Goal: Task Accomplishment & Management: Complete application form

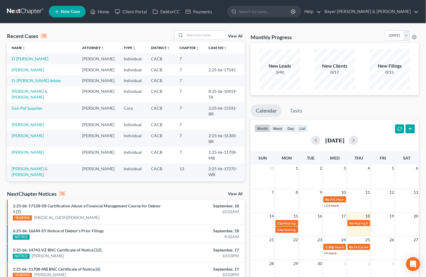
click at [234, 192] on link "View All" at bounding box center [235, 194] width 15 height 4
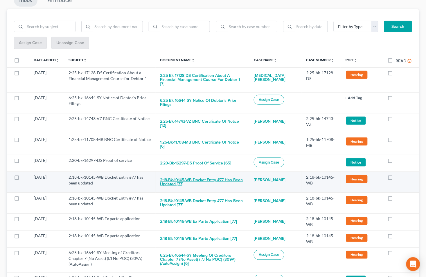
scroll to position [97, 0]
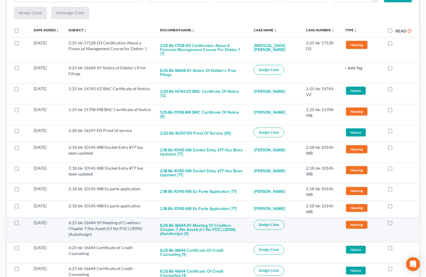
click at [268, 223] on span "Assign Case" at bounding box center [269, 225] width 21 height 5
checkbox input "true"
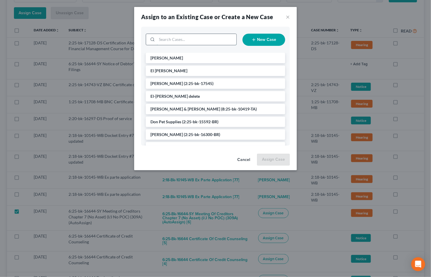
click at [210, 36] on input "search" at bounding box center [197, 39] width 80 height 11
type input "Acosta"
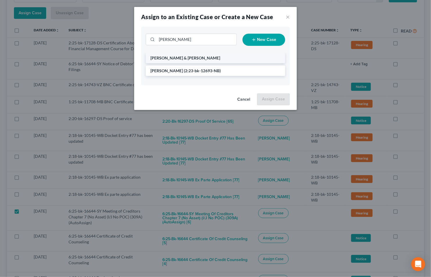
click at [188, 59] on span "Acosta, Joshua & Adriana" at bounding box center [185, 57] width 70 height 5
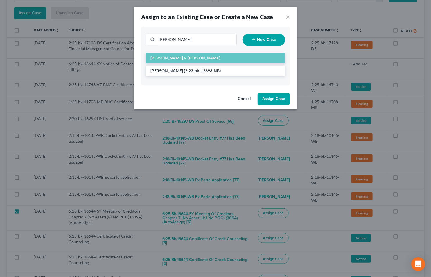
click at [275, 99] on button "Assign Case" at bounding box center [274, 99] width 32 height 12
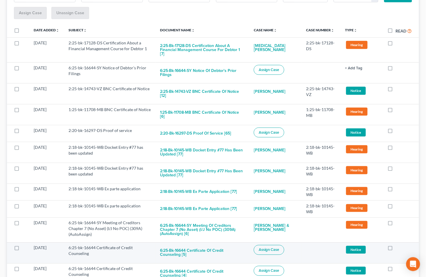
click at [272, 248] on span "Assign Case" at bounding box center [269, 250] width 21 height 5
checkbox input "true"
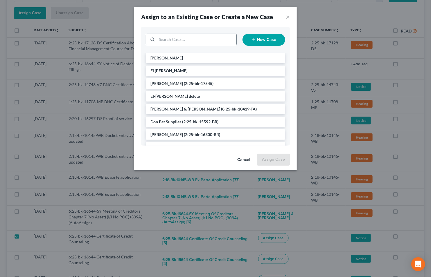
click at [175, 38] on input "search" at bounding box center [197, 39] width 80 height 11
type input "Ac"
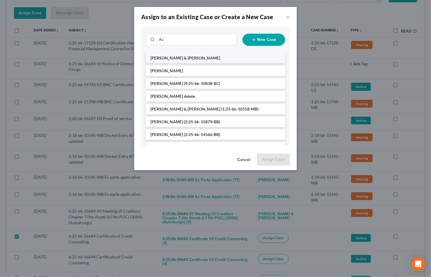
click at [190, 56] on span "Acosta, Joshua & Adriana" at bounding box center [185, 57] width 70 height 5
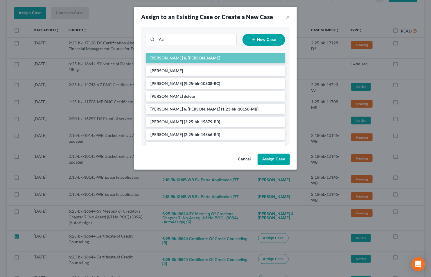
click at [264, 152] on div "Cancel Assign Case" at bounding box center [215, 161] width 163 height 19
click at [266, 161] on button "Assign Case" at bounding box center [274, 160] width 32 height 12
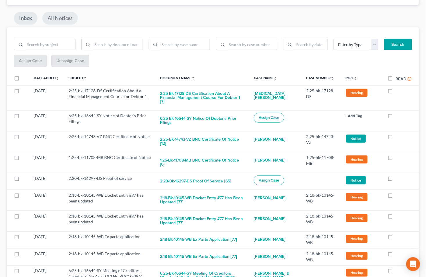
scroll to position [0, 0]
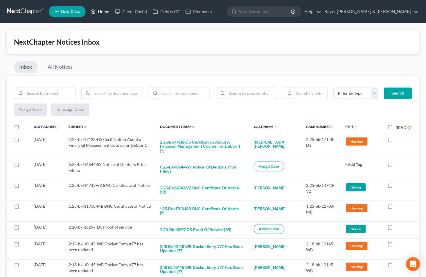
click at [101, 12] on link "Home" at bounding box center [99, 11] width 25 height 10
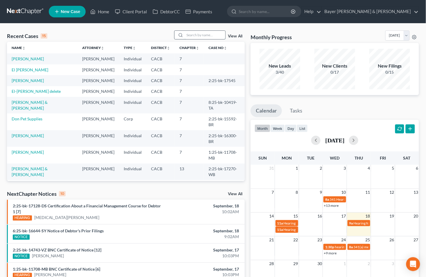
click at [196, 33] on input "search" at bounding box center [205, 35] width 41 height 8
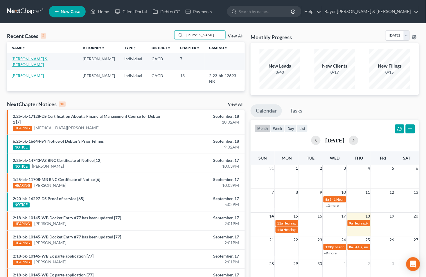
type input "Acosta"
click at [30, 59] on link "Acosta, Joshua & Adriana" at bounding box center [30, 61] width 36 height 11
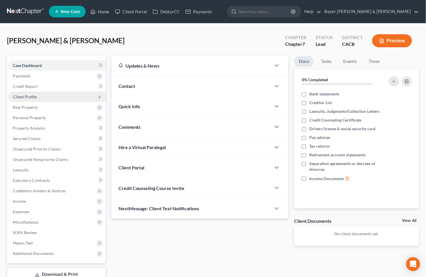
click at [25, 96] on span "Client Profile" at bounding box center [25, 96] width 24 height 5
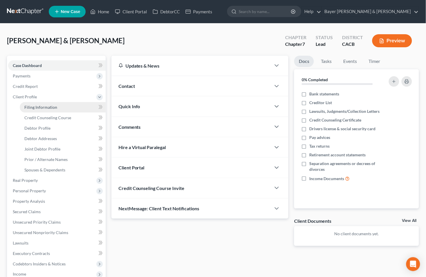
click at [43, 107] on span "Filing Information" at bounding box center [40, 107] width 33 height 5
select select "1"
select select "0"
select select "7"
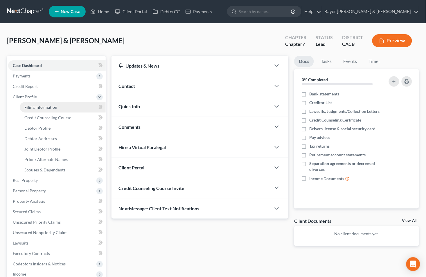
select select "1"
select select "4"
select select "1"
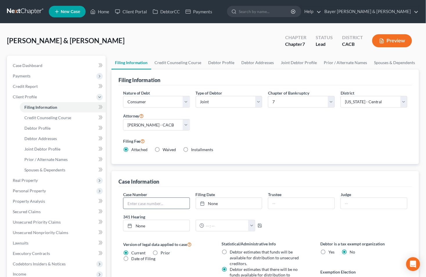
click at [164, 205] on input "text" at bounding box center [156, 203] width 66 height 11
type input "6:25-bk-16644-SY"
click at [222, 204] on link "9/18/2025" at bounding box center [229, 203] width 66 height 11
click at [290, 203] on input "text" at bounding box center [301, 203] width 66 height 11
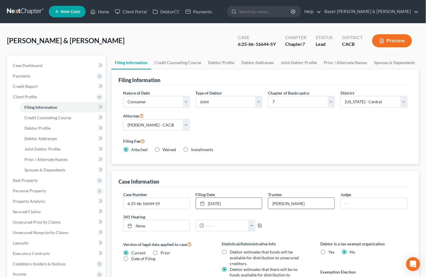
type input "Larry Simons"
type input "Scott Yun"
type input "9/18/2025"
click at [145, 226] on link "None" at bounding box center [156, 225] width 66 height 11
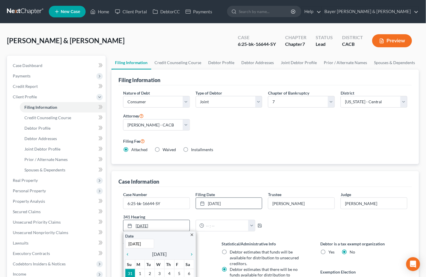
click at [129, 226] on icon at bounding box center [129, 226] width 5 height 5
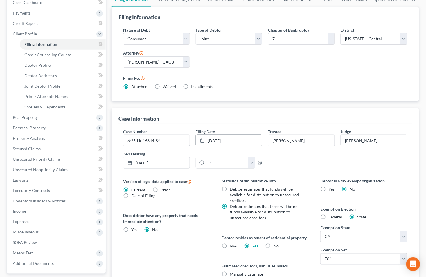
scroll to position [64, 0]
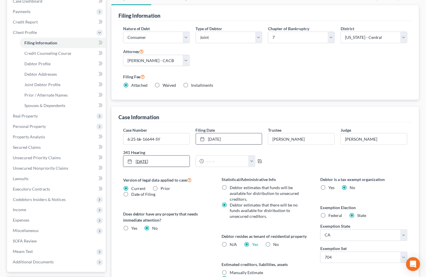
click at [129, 162] on icon at bounding box center [129, 161] width 5 height 5
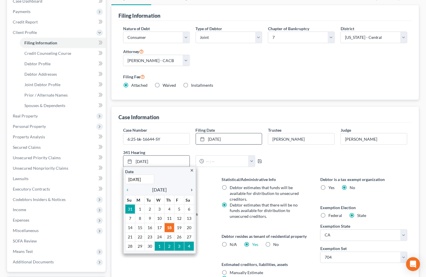
click at [193, 192] on icon "chevron_right" at bounding box center [191, 190] width 8 height 5
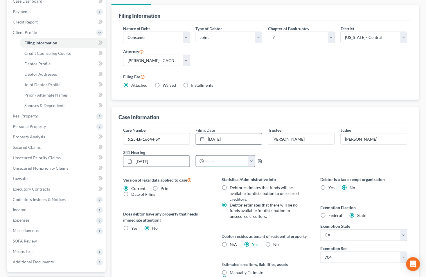
click at [228, 164] on input "text" at bounding box center [226, 161] width 44 height 11
click at [251, 163] on button "button" at bounding box center [251, 161] width 7 height 11
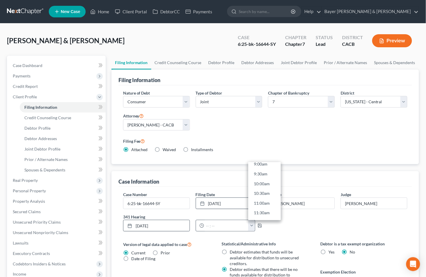
scroll to position [193, 0]
click at [262, 172] on link "10:00am" at bounding box center [264, 171] width 33 height 10
type input "10:00am"
click at [259, 226] on icon "button" at bounding box center [260, 226] width 5 height 5
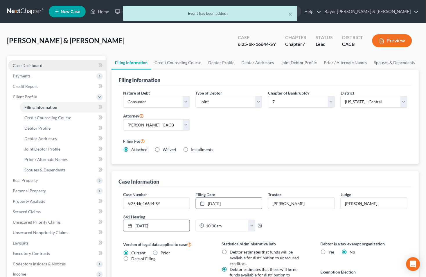
click at [54, 65] on link "Case Dashboard" at bounding box center [57, 65] width 98 height 10
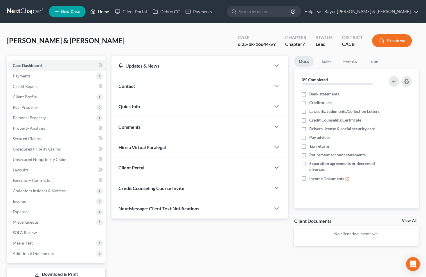
click at [107, 10] on link "Home" at bounding box center [99, 11] width 25 height 10
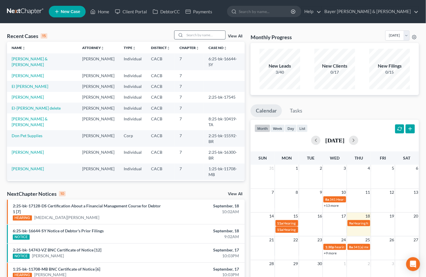
click at [193, 36] on input "search" at bounding box center [205, 35] width 41 height 8
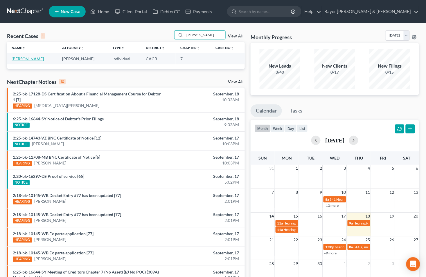
type input "Terrell"
click at [31, 57] on link "Terrell, Tonda" at bounding box center [28, 58] width 32 height 5
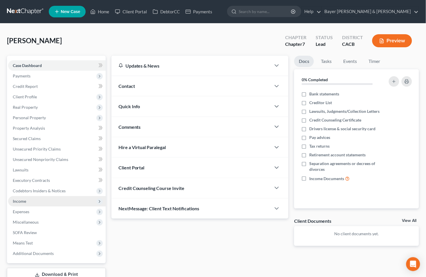
click at [24, 200] on span "Income" at bounding box center [19, 201] width 13 height 5
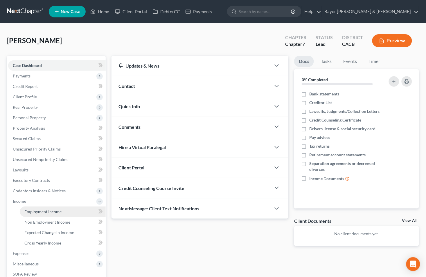
click at [36, 210] on span "Employment Income" at bounding box center [42, 211] width 37 height 5
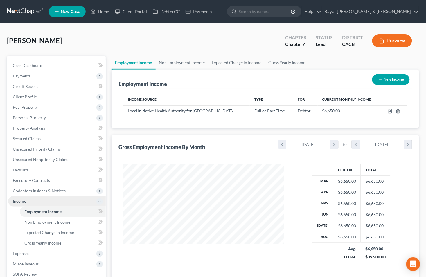
scroll to position [104, 173]
click at [47, 220] on span "Non Employment Income" at bounding box center [47, 222] width 46 height 5
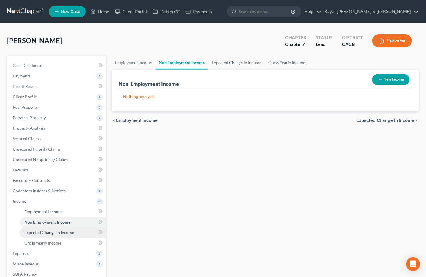
click at [51, 231] on span "Expected Change in Income" at bounding box center [49, 232] width 50 height 5
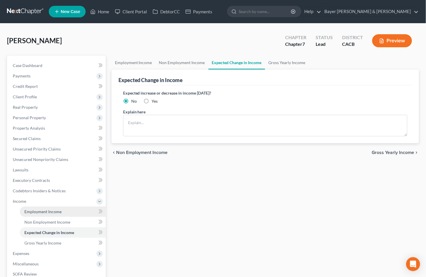
click at [50, 211] on span "Employment Income" at bounding box center [42, 211] width 37 height 5
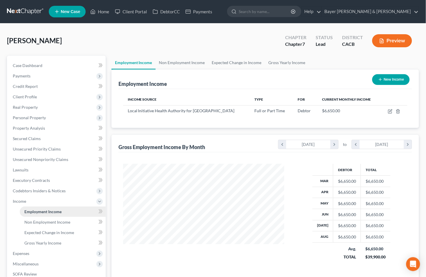
scroll to position [104, 173]
click at [42, 221] on span "Non Employment Income" at bounding box center [47, 222] width 46 height 5
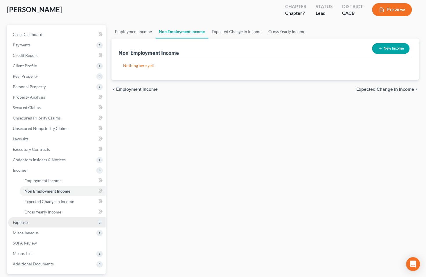
scroll to position [83, 0]
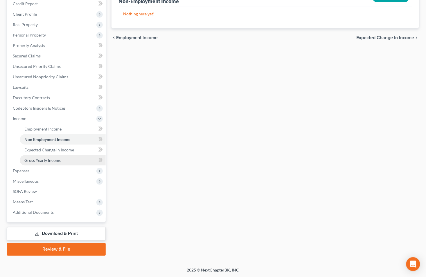
click at [49, 161] on span "Gross Yearly Income" at bounding box center [42, 160] width 37 height 5
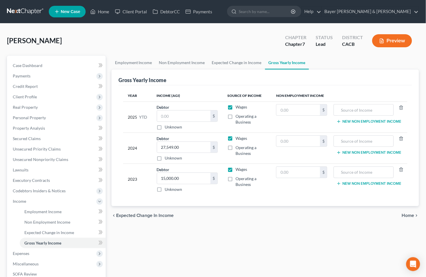
click at [235, 118] on label "Operating a Business" at bounding box center [250, 120] width 31 height 12
click at [238, 117] on input "Operating a Business" at bounding box center [240, 116] width 4 height 4
click at [235, 115] on label "Operating a Business" at bounding box center [250, 120] width 31 height 12
click at [238, 115] on input "Operating a Business" at bounding box center [240, 116] width 4 height 4
checkbox input "false"
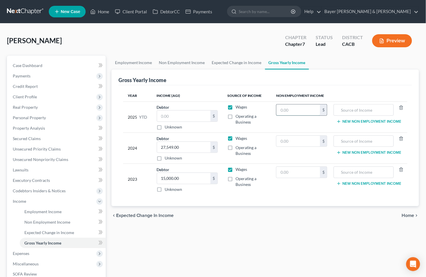
click at [302, 110] on input "text" at bounding box center [298, 110] width 44 height 11
type input "295"
type input "Business income"
click at [56, 218] on link "Non Employment Income" at bounding box center [63, 222] width 86 height 10
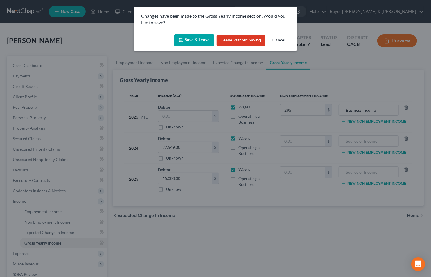
click at [196, 42] on button "Save & Leave" at bounding box center [194, 40] width 40 height 12
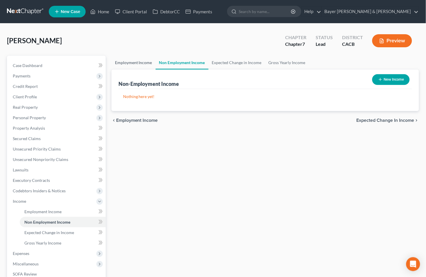
click at [136, 60] on link "Employment Income" at bounding box center [133, 63] width 44 height 14
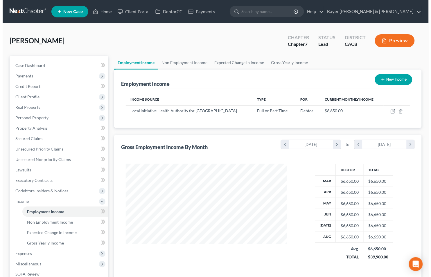
scroll to position [104, 173]
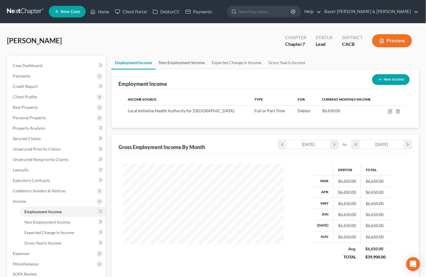
click at [190, 62] on link "Non Employment Income" at bounding box center [182, 63] width 53 height 14
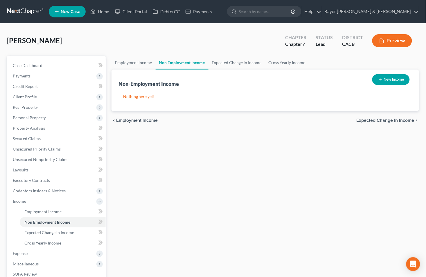
click at [385, 82] on button "New Income" at bounding box center [390, 79] width 37 height 11
select select "0"
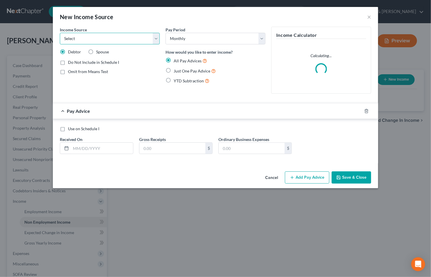
click at [157, 42] on select "Select Unemployment Disability (from employer) Pension Retirement Social Securi…" at bounding box center [110, 39] width 100 height 12
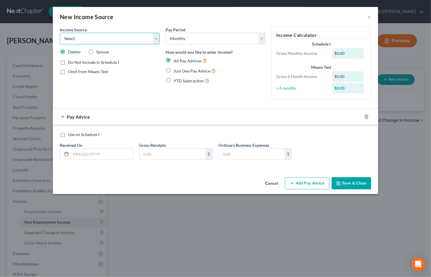
select select "10"
click at [60, 33] on select "Select Unemployment Disability (from employer) Pension Retirement Social Securi…" at bounding box center [110, 39] width 100 height 12
click at [174, 70] on label "Just One Pay Advice" at bounding box center [195, 71] width 42 height 7
click at [176, 70] on input "Just One Pay Advice" at bounding box center [178, 70] width 4 height 4
radio input "true"
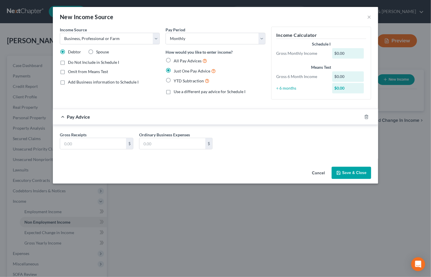
click at [174, 92] on label "Use a different pay advice for Schedule I" at bounding box center [210, 92] width 72 height 6
click at [176, 92] on input "Use a different pay advice for Schedule I" at bounding box center [178, 91] width 4 height 4
checkbox input "true"
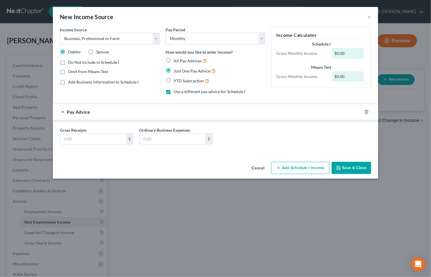
click at [68, 62] on label "Do Not Include in Schedule I" at bounding box center [93, 63] width 51 height 6
click at [70, 62] on input "Do Not Include in Schedule I" at bounding box center [72, 62] width 4 height 4
checkbox input "true"
click at [174, 92] on label "Use a different pay advice for Schedule I" at bounding box center [210, 92] width 72 height 6
click at [176, 92] on input "Use a different pay advice for Schedule I" at bounding box center [178, 91] width 4 height 4
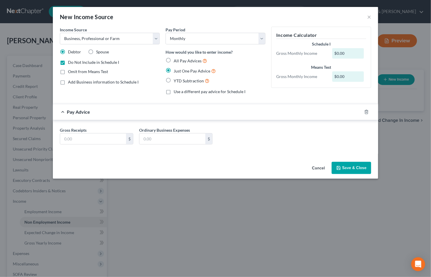
click at [174, 92] on label "Use a different pay advice for Schedule I" at bounding box center [210, 92] width 72 height 6
click at [176, 92] on input "Use a different pay advice for Schedule I" at bounding box center [178, 91] width 4 height 4
click at [174, 92] on label "Use a different pay advice for Schedule I" at bounding box center [210, 92] width 72 height 6
click at [176, 92] on input "Use a different pay advice for Schedule I" at bounding box center [178, 91] width 4 height 4
checkbox input "false"
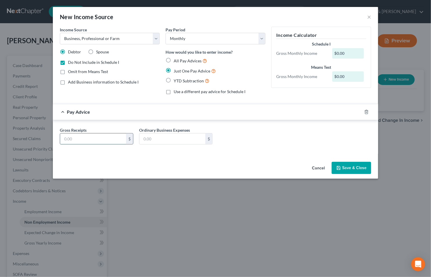
click at [108, 137] on input "text" at bounding box center [93, 139] width 66 height 11
type input "3"
click at [175, 137] on input "text" at bounding box center [172, 139] width 66 height 11
click at [223, 40] on select "Select Monthly Twice Monthly Every Other Week Weekly" at bounding box center [215, 39] width 100 height 12
click at [222, 38] on select "Select Monthly Twice Monthly Every Other Week Weekly" at bounding box center [215, 39] width 100 height 12
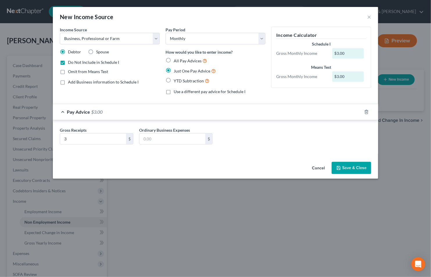
click at [68, 62] on label "Do Not Include in Schedule I" at bounding box center [93, 63] width 51 height 6
click at [70, 62] on input "Do Not Include in Schedule I" at bounding box center [72, 62] width 4 height 4
click at [68, 62] on label "Do Not Include in Schedule I" at bounding box center [93, 63] width 51 height 6
click at [70, 62] on input "Do Not Include in Schedule I" at bounding box center [72, 62] width 4 height 4
checkbox input "true"
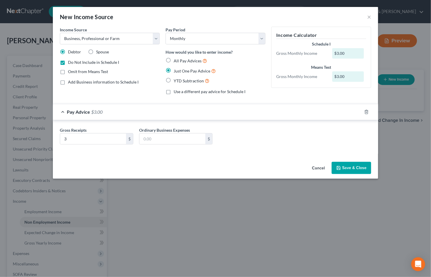
click at [340, 167] on icon "button" at bounding box center [338, 167] width 3 height 3
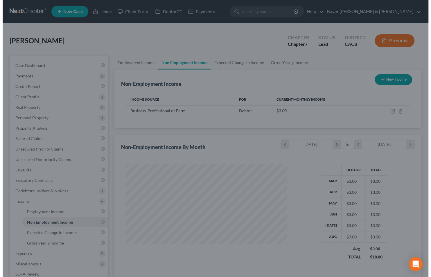
scroll to position [290230, 290162]
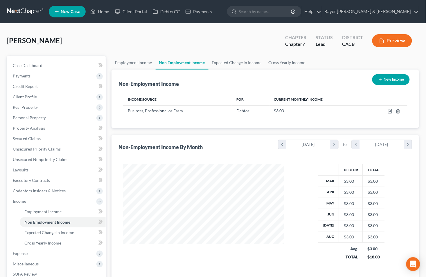
click at [380, 44] on button "Preview" at bounding box center [392, 40] width 40 height 13
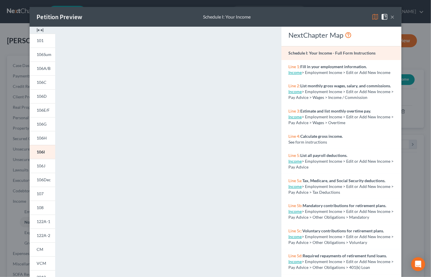
scroll to position [50, 0]
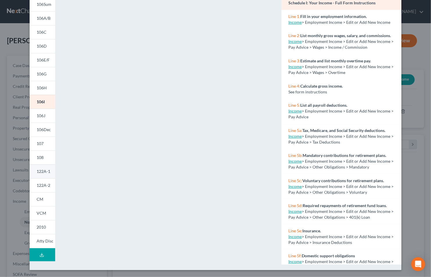
click at [42, 172] on span "122A-1" at bounding box center [44, 171] width 14 height 5
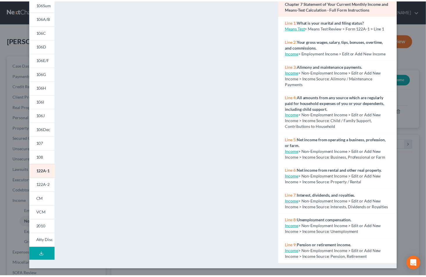
scroll to position [0, 0]
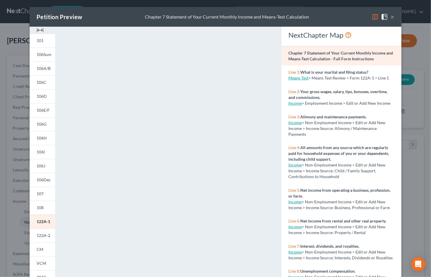
drag, startPoint x: 34, startPoint y: 194, endPoint x: 57, endPoint y: 198, distance: 22.7
click at [37, 194] on span "107" at bounding box center [40, 193] width 7 height 5
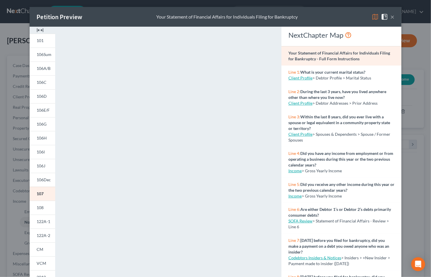
click at [390, 19] on button "×" at bounding box center [392, 16] width 4 height 7
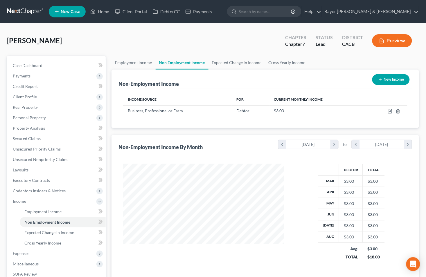
scroll to position [290230, 290162]
click at [35, 245] on span "Gross Yearly Income" at bounding box center [42, 243] width 37 height 5
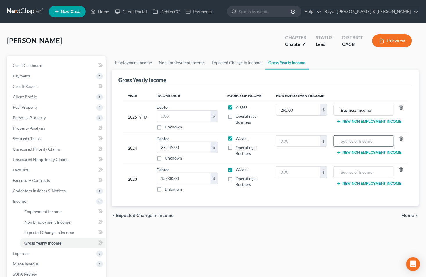
click at [343, 139] on input "text" at bounding box center [363, 141] width 53 height 11
type input "Disability"
click at [373, 175] on input "text" at bounding box center [363, 172] width 53 height 11
type input "Disability"
click at [307, 174] on input "text" at bounding box center [298, 172] width 44 height 11
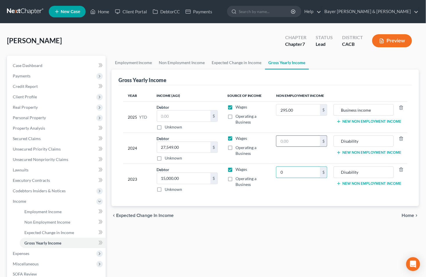
type input "0"
click at [296, 140] on input "text" at bounding box center [298, 141] width 44 height 11
type input "0"
click at [48, 209] on span "Employment Income" at bounding box center [42, 211] width 37 height 5
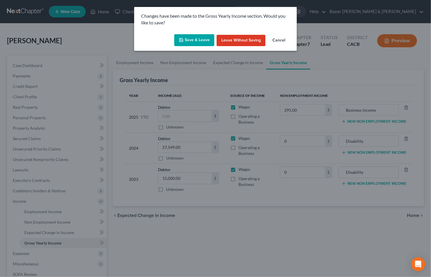
click at [188, 37] on button "Save & Leave" at bounding box center [194, 40] width 40 height 12
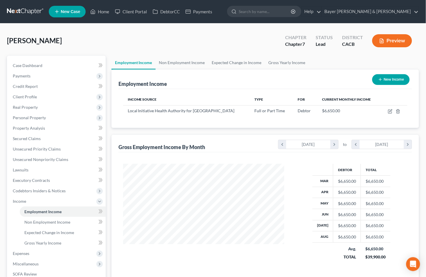
scroll to position [104, 173]
click at [390, 114] on td at bounding box center [394, 110] width 26 height 11
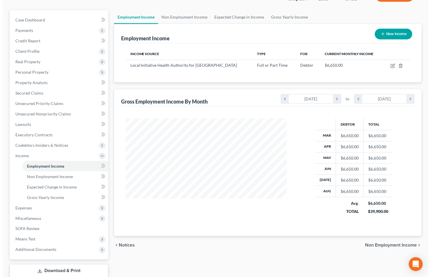
scroll to position [83, 0]
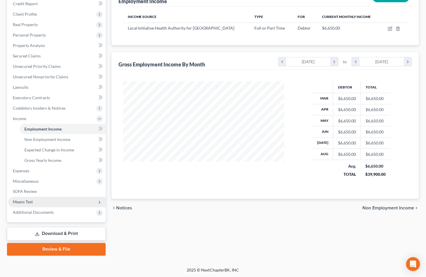
click at [35, 199] on span "Means Test" at bounding box center [57, 202] width 98 height 10
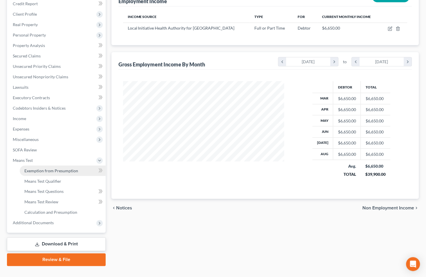
click at [50, 166] on link "Exemption from Presumption" at bounding box center [63, 171] width 86 height 10
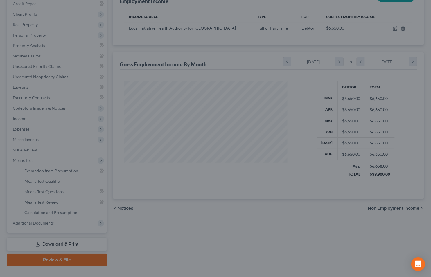
click at [60, 170] on div at bounding box center [215, 138] width 431 height 277
click at [104, 60] on div at bounding box center [215, 138] width 431 height 277
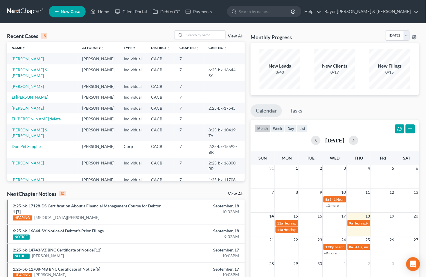
click at [36, 58] on td "[PERSON_NAME]" at bounding box center [42, 58] width 71 height 11
click at [28, 60] on link "[PERSON_NAME]" at bounding box center [28, 58] width 32 height 5
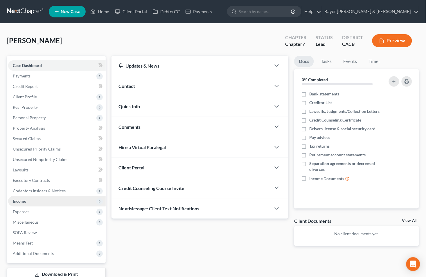
click at [29, 201] on span "Income" at bounding box center [57, 201] width 98 height 10
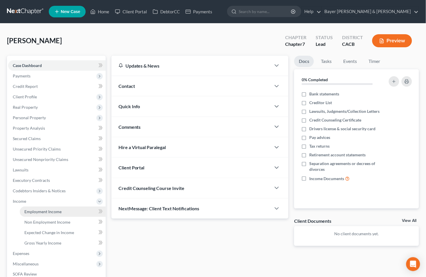
click at [46, 212] on span "Employment Income" at bounding box center [42, 211] width 37 height 5
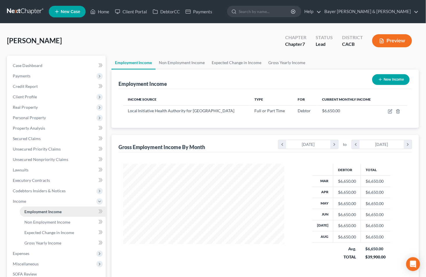
scroll to position [104, 173]
click at [179, 62] on link "Non Employment Income" at bounding box center [182, 63] width 53 height 14
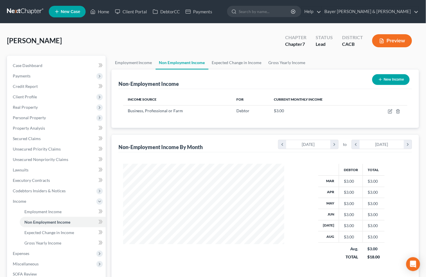
scroll to position [104, 173]
click at [230, 63] on link "Expected Change in Income" at bounding box center [236, 63] width 57 height 14
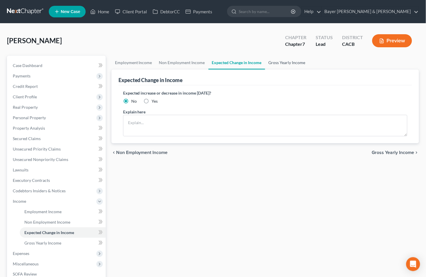
click at [274, 62] on link "Gross Yearly Income" at bounding box center [287, 63] width 44 height 14
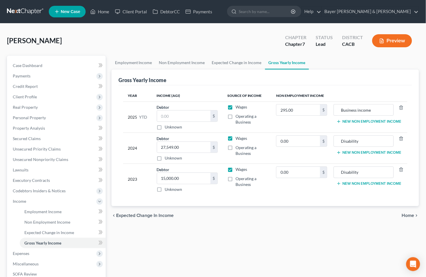
click at [406, 218] on span "Home" at bounding box center [408, 215] width 12 height 5
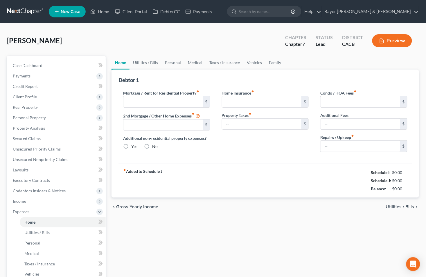
type input "1,717.00"
type input "0.00"
radio input "true"
type input "0.00"
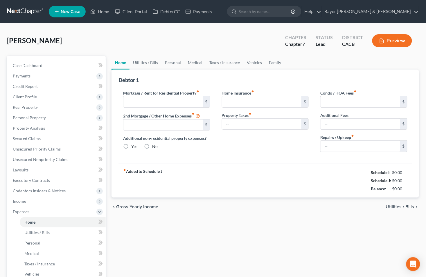
type input "0.00"
click at [249, 62] on link "Vehicles" at bounding box center [255, 63] width 22 height 14
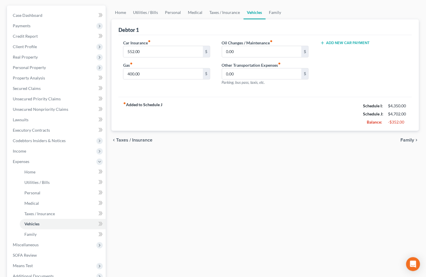
scroll to position [97, 0]
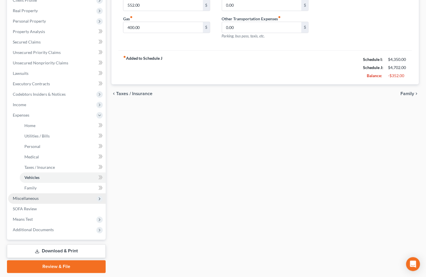
click at [32, 197] on span "Miscellaneous" at bounding box center [26, 198] width 26 height 5
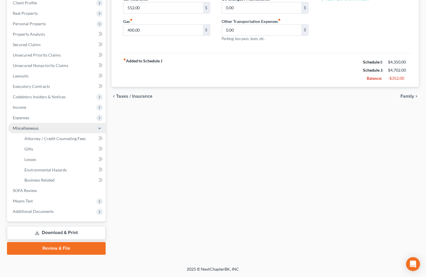
scroll to position [93, 0]
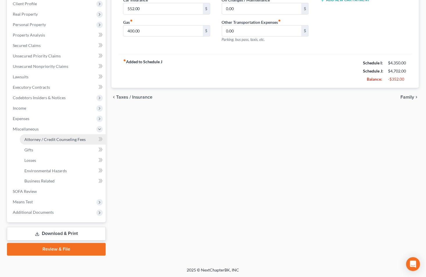
click at [34, 137] on span "Attorney / Credit Counseling Fees" at bounding box center [54, 139] width 61 height 5
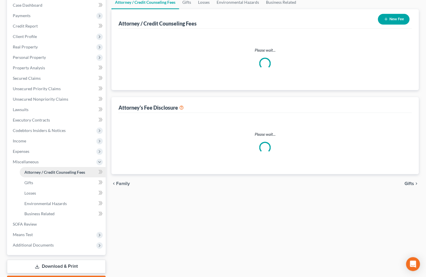
scroll to position [1, 0]
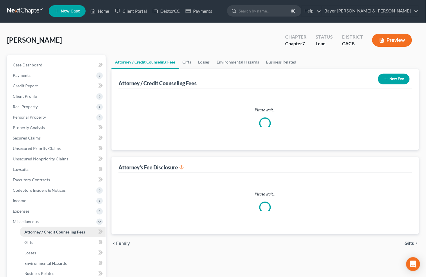
select select "2"
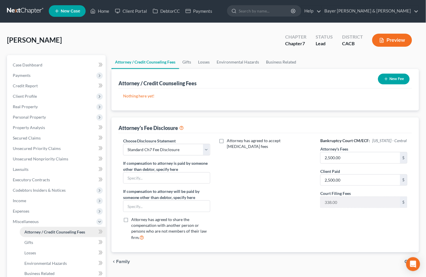
scroll to position [0, 0]
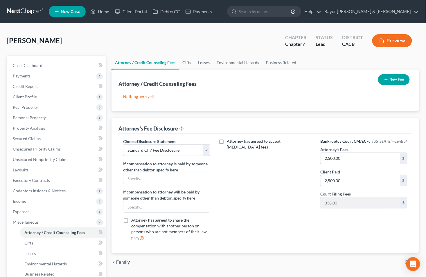
click at [387, 80] on icon "button" at bounding box center [386, 79] width 5 height 5
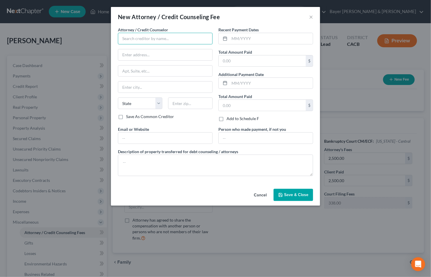
click at [199, 35] on input "text" at bounding box center [165, 39] width 95 height 12
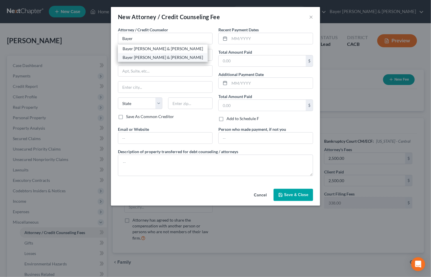
click at [123, 57] on div "Bayer Wishman & Leotta" at bounding box center [163, 58] width 80 height 6
type input "Bayer Wishman & Leotta"
type input "1055 Wilshire Blvd"
type input "Suite 1900"
type input "Los Angeles"
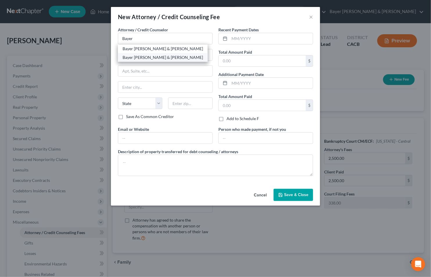
select select "4"
type input "90017"
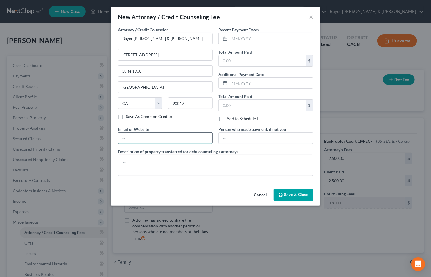
click at [134, 137] on input "text" at bounding box center [165, 138] width 94 height 11
type input "jeffwishman@bayerwishman.com"
click at [253, 41] on input "text" at bounding box center [270, 38] width 83 height 11
drag, startPoint x: 243, startPoint y: 40, endPoint x: 231, endPoint y: 38, distance: 12.3
click at [231, 38] on input "2500" at bounding box center [270, 38] width 83 height 11
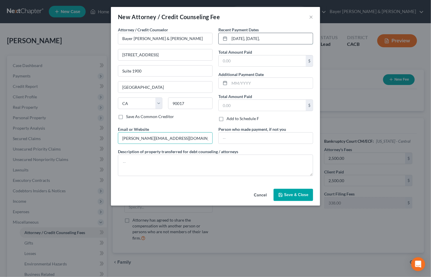
type input "5/9/25, 8/22/25,"
type input "2,500"
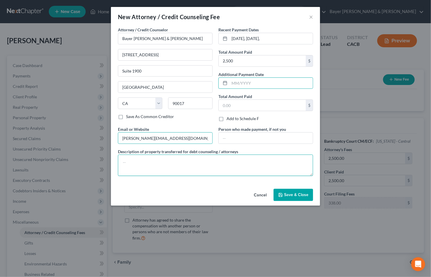
click at [159, 155] on textarea at bounding box center [215, 165] width 195 height 21
type textarea "$2,500 attorney fees plus filing fee."
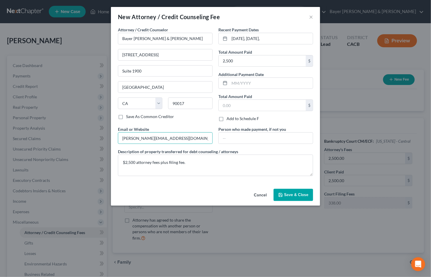
click at [294, 197] on span "Save & Close" at bounding box center [296, 194] width 24 height 5
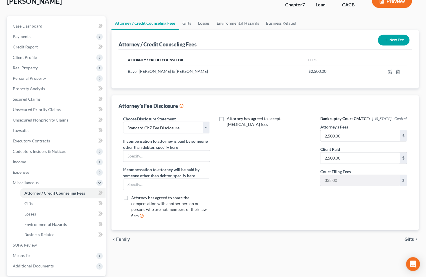
scroll to position [93, 0]
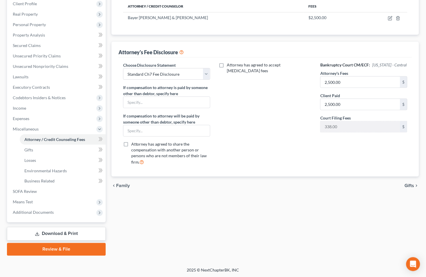
click at [414, 184] on icon "chevron_right" at bounding box center [416, 186] width 5 height 5
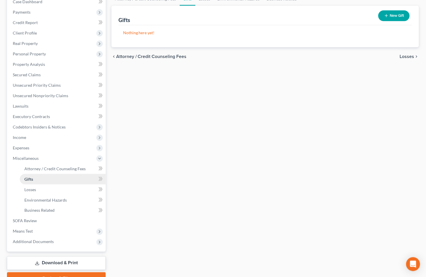
scroll to position [64, 0]
click at [99, 157] on icon at bounding box center [99, 158] width 5 height 5
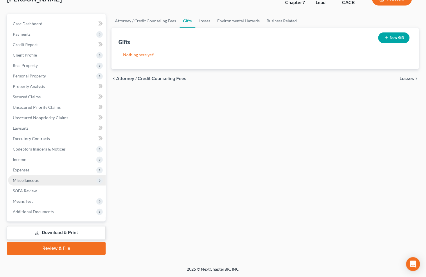
scroll to position [41, 0]
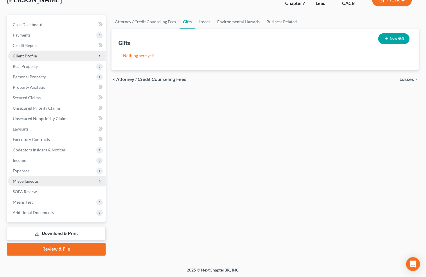
click at [28, 54] on span "Client Profile" at bounding box center [25, 55] width 24 height 5
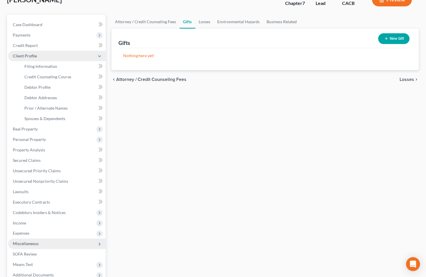
scroll to position [64, 0]
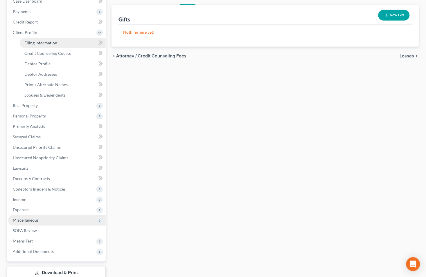
click at [36, 40] on span "Filing Information" at bounding box center [40, 42] width 33 height 5
select select "1"
select select "0"
select select "4"
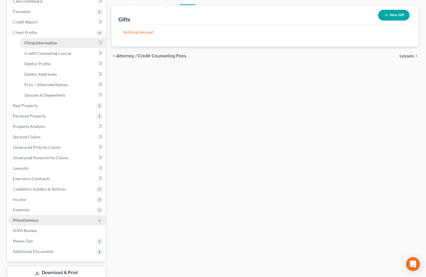
select select "0"
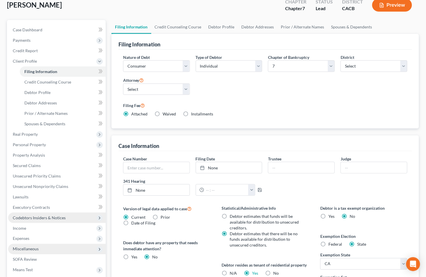
scroll to position [32, 0]
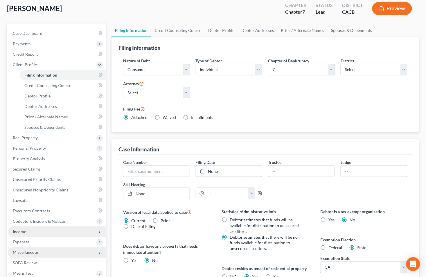
click at [36, 230] on span "Income" at bounding box center [57, 232] width 98 height 10
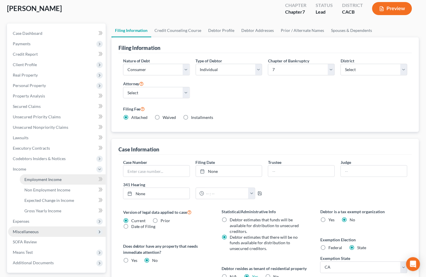
click at [50, 177] on span "Employment Income" at bounding box center [42, 179] width 37 height 5
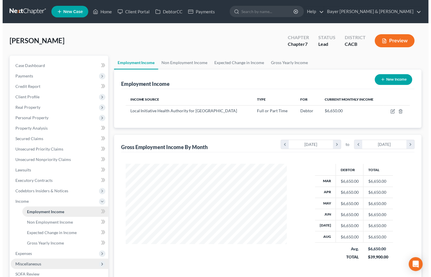
scroll to position [104, 173]
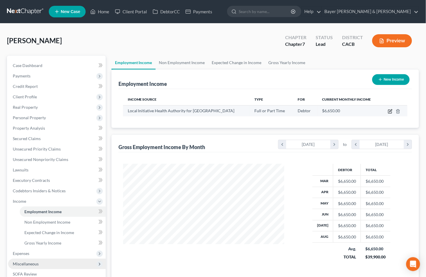
click at [390, 112] on icon "button" at bounding box center [390, 111] width 5 height 5
select select "0"
select select "4"
select select "0"
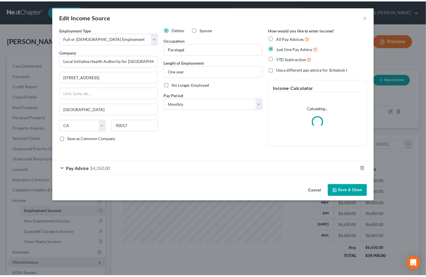
scroll to position [104, 175]
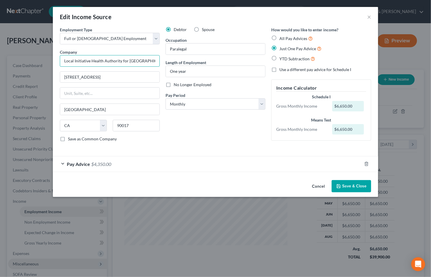
drag, startPoint x: 153, startPoint y: 60, endPoint x: 63, endPoint y: 63, distance: 90.3
click at [63, 63] on input "Local Initiative Health Authority for LA County" at bounding box center [110, 61] width 100 height 12
type input "Cal State Long Beach"
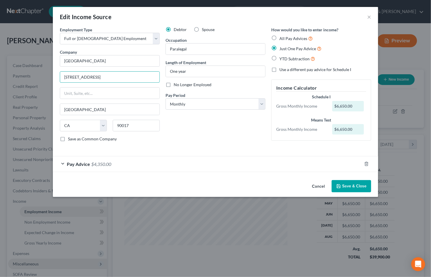
drag, startPoint x: 98, startPoint y: 77, endPoint x: 57, endPoint y: 80, distance: 40.7
click at [57, 80] on div "Employment Type * Select Full or Part Time Employment Self Employment Company *…" at bounding box center [110, 87] width 106 height 120
drag, startPoint x: 85, startPoint y: 110, endPoint x: 62, endPoint y: 112, distance: 23.0
click at [62, 112] on input "Los Angeles" at bounding box center [109, 109] width 99 height 11
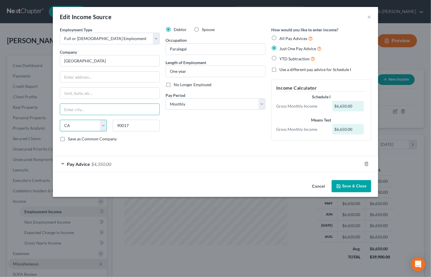
click at [74, 127] on select "State AL AK AR AZ CA CO CT DE DC FL GA GU HI ID IL IN IA KS KY LA ME MD MA MI M…" at bounding box center [83, 126] width 47 height 12
click at [136, 126] on input "9001" at bounding box center [136, 126] width 47 height 12
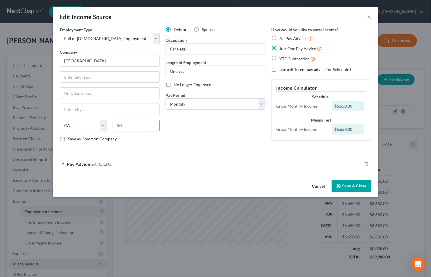
type input "9"
drag, startPoint x: 191, startPoint y: 49, endPoint x: 167, endPoint y: 48, distance: 24.1
click at [167, 48] on input "Paralegal" at bounding box center [215, 49] width 99 height 11
click at [194, 70] on input "One year" at bounding box center [215, 71] width 99 height 11
type input "O"
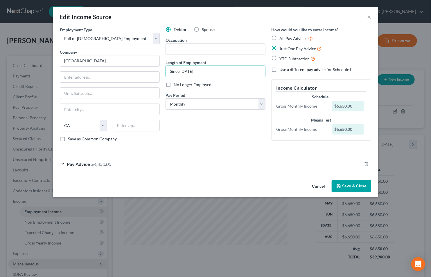
type input "Since August 19, 2025"
click at [349, 187] on button "Save & Close" at bounding box center [351, 186] width 39 height 12
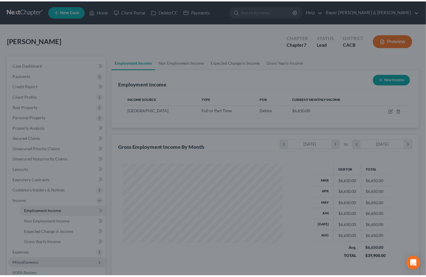
scroll to position [290230, 290162]
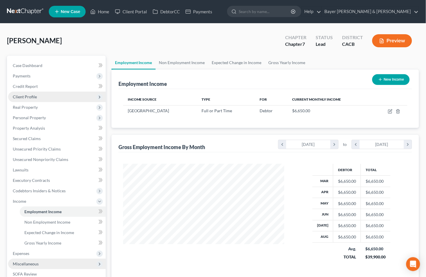
click at [26, 92] on span "Client Profile" at bounding box center [57, 97] width 98 height 10
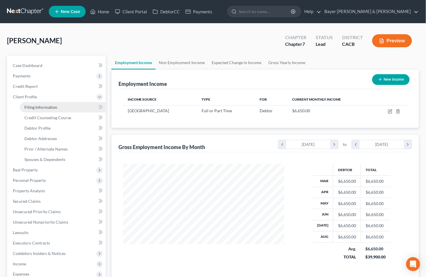
click at [34, 106] on span "Filing Information" at bounding box center [40, 107] width 33 height 5
select select "1"
select select "0"
select select "7"
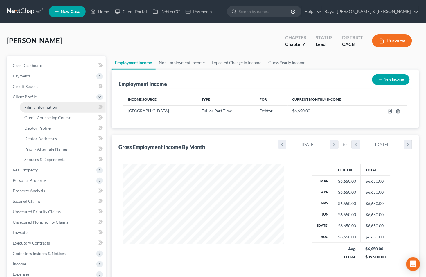
select select "1"
select select "4"
select select "0"
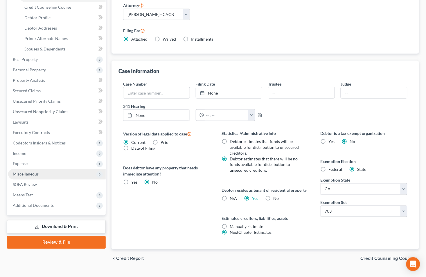
scroll to position [123, 0]
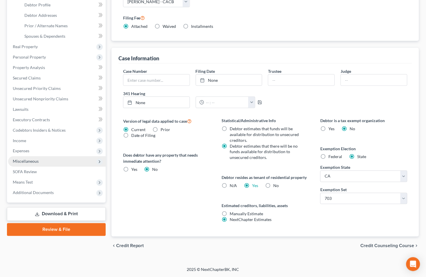
click at [397, 245] on span "Credit Counseling Course" at bounding box center [388, 246] width 54 height 5
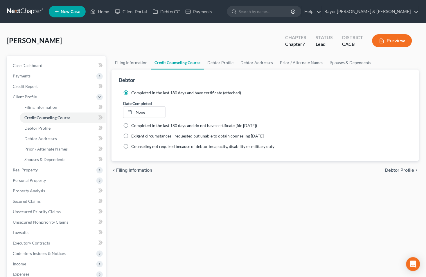
click at [396, 169] on span "Debtor Profile" at bounding box center [399, 170] width 29 height 5
select select "0"
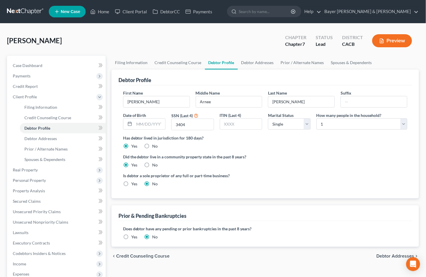
radio input "true"
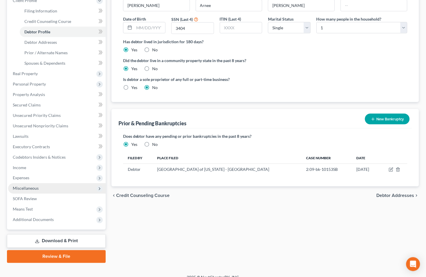
scroll to position [97, 0]
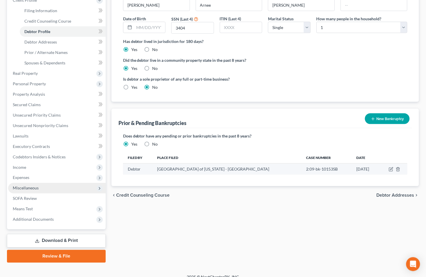
click at [362, 169] on td "01/06/2009" at bounding box center [365, 169] width 27 height 11
click at [166, 170] on td "Central District of California - Los Angeles" at bounding box center [227, 169] width 149 height 11
click at [397, 169] on icon "button" at bounding box center [398, 170] width 3 height 4
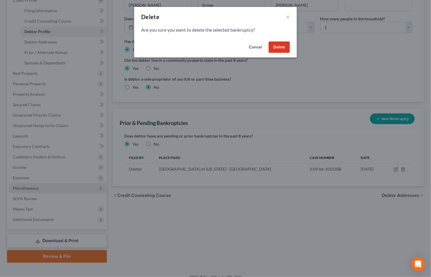
click at [278, 47] on button "Delete" at bounding box center [279, 48] width 21 height 12
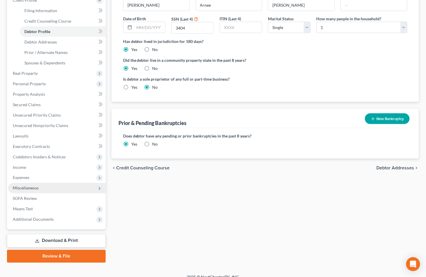
click at [152, 145] on label "No" at bounding box center [155, 144] width 6 height 6
click at [155, 145] on input "No" at bounding box center [157, 143] width 4 height 4
radio input "true"
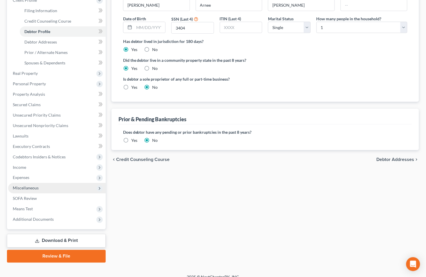
click at [396, 160] on span "Debtor Addresses" at bounding box center [396, 159] width 38 height 5
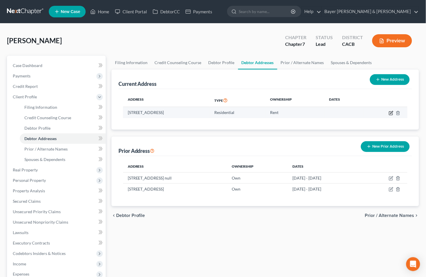
click at [390, 114] on icon "button" at bounding box center [391, 112] width 3 height 3
select select "4"
select select "0"
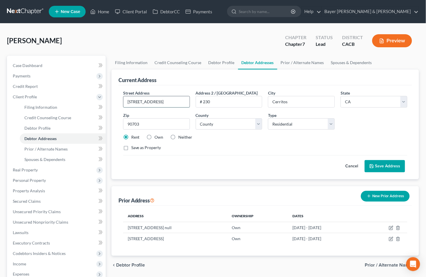
click at [143, 102] on input "11432 S. Street" at bounding box center [156, 101] width 66 height 11
click at [169, 102] on input "11432 South Street" at bounding box center [156, 101] width 66 height 11
type input "11432 South Street #230"
click at [375, 170] on button "Save Address" at bounding box center [385, 166] width 40 height 12
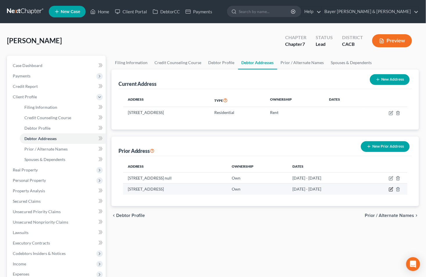
click at [391, 189] on icon "button" at bounding box center [391, 189] width 3 height 3
select select "4"
select select "18"
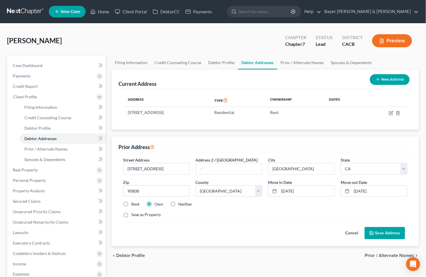
click at [131, 204] on label "Rent" at bounding box center [135, 204] width 8 height 6
click at [134, 204] on input "Rent" at bounding box center [136, 203] width 4 height 4
radio input "true"
click at [378, 236] on button "Save Address" at bounding box center [385, 233] width 40 height 12
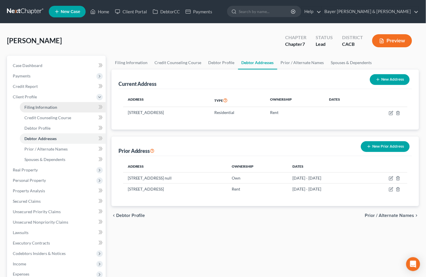
click at [46, 108] on span "Filing Information" at bounding box center [40, 107] width 33 height 5
select select "1"
select select "0"
select select "7"
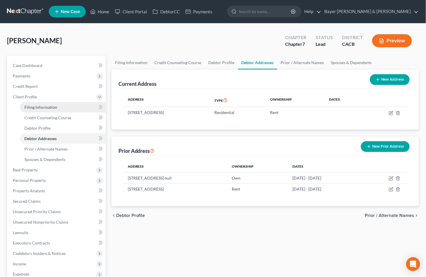
select select "1"
select select "4"
select select "0"
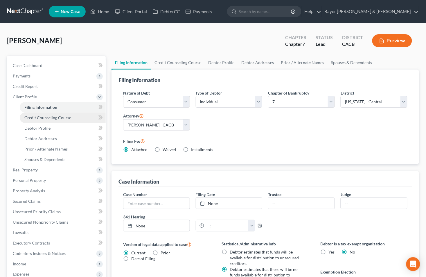
click at [57, 118] on span "Credit Counseling Course" at bounding box center [47, 117] width 47 height 5
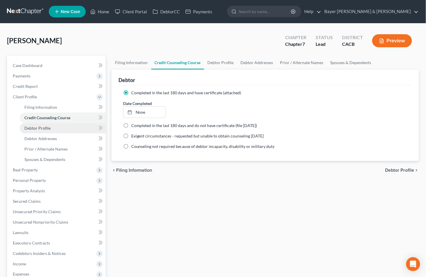
click at [53, 129] on link "Debtor Profile" at bounding box center [63, 128] width 86 height 10
select select "0"
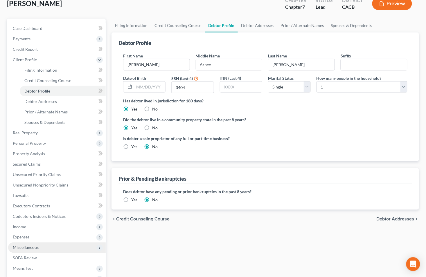
scroll to position [97, 0]
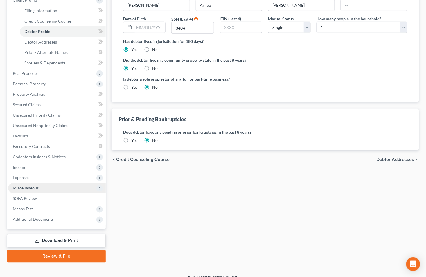
click at [393, 159] on span "Debtor Addresses" at bounding box center [396, 159] width 38 height 5
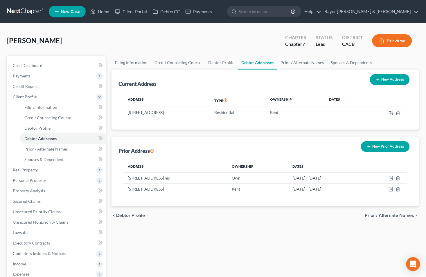
click at [390, 215] on span "Prior / Alternate Names" at bounding box center [389, 215] width 49 height 5
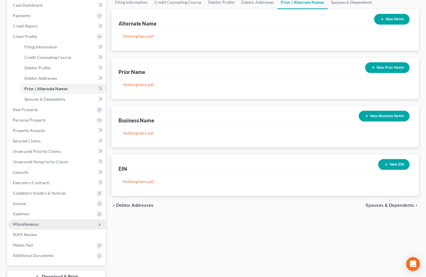
scroll to position [97, 0]
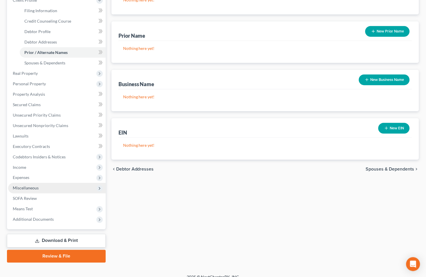
click at [373, 168] on span "Spouses & Dependents" at bounding box center [390, 169] width 48 height 5
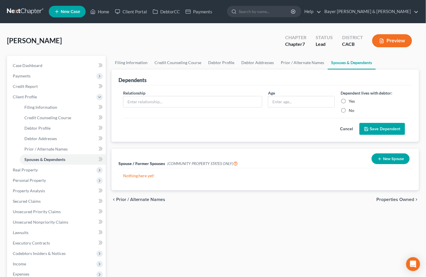
click at [348, 129] on button "Cancel" at bounding box center [347, 129] width 26 height 12
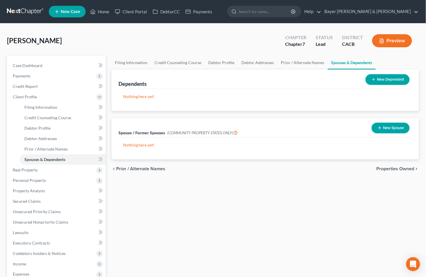
click at [378, 128] on icon "button" at bounding box center [379, 128] width 5 height 5
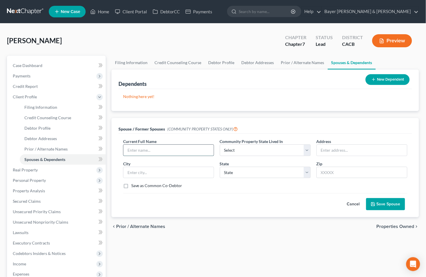
click at [138, 150] on input "text" at bounding box center [168, 150] width 90 height 11
select select "1"
click at [372, 210] on button "Save Spouse" at bounding box center [385, 204] width 39 height 12
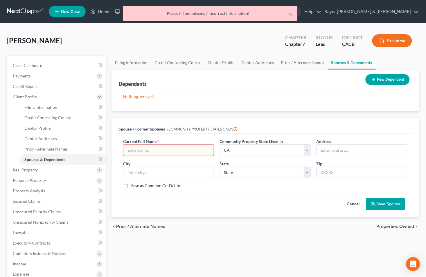
click at [153, 152] on input "text" at bounding box center [168, 150] width 90 height 11
type input "."
click at [376, 207] on button "Save Spouse" at bounding box center [385, 204] width 39 height 12
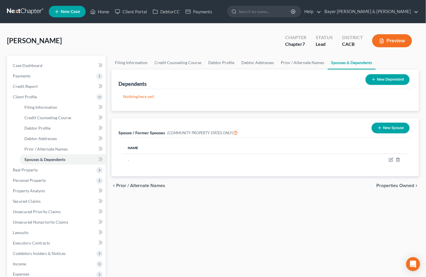
click at [390, 185] on span "Properties Owned" at bounding box center [396, 185] width 38 height 5
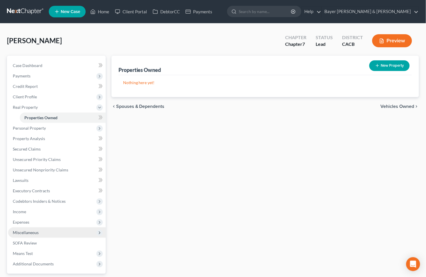
click at [390, 106] on span "Vehicles Owned" at bounding box center [398, 106] width 34 height 5
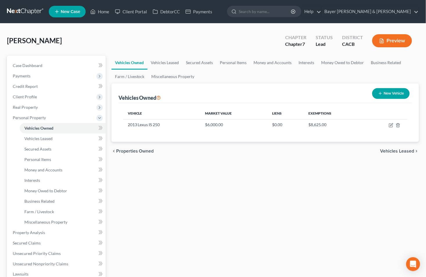
click at [386, 152] on span "Vehicles Leased" at bounding box center [397, 151] width 34 height 5
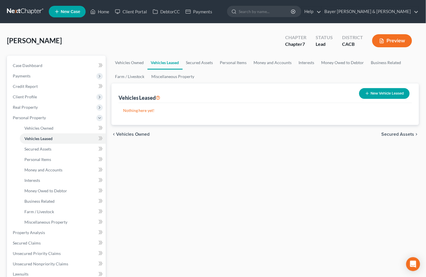
click at [389, 135] on span "Secured Assets" at bounding box center [397, 134] width 33 height 5
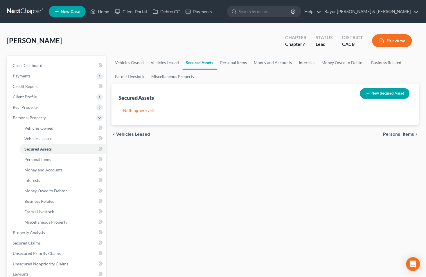
click at [389, 135] on span "Personal Items" at bounding box center [398, 134] width 31 height 5
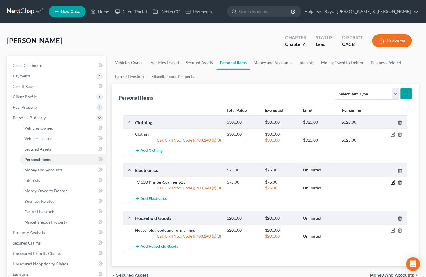
click at [393, 182] on icon "button" at bounding box center [393, 182] width 3 height 3
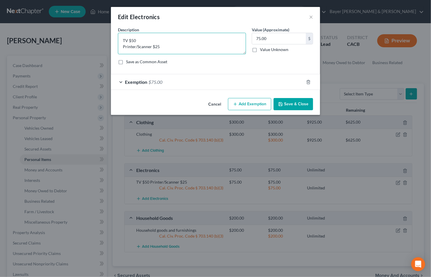
click at [138, 42] on textarea "TV $50 Printer/Scanner $25" at bounding box center [182, 43] width 128 height 21
drag, startPoint x: 154, startPoint y: 40, endPoint x: 163, endPoint y: 41, distance: 9.1
click at [154, 40] on textarea "TV $50; printer/Scanner $25" at bounding box center [182, 43] width 128 height 21
type textarea "TV $50; printer/ccanner $25"
click at [286, 101] on button "Save & Close" at bounding box center [292, 104] width 39 height 12
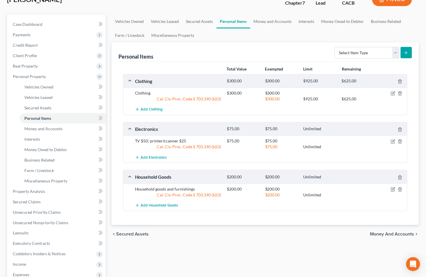
scroll to position [97, 0]
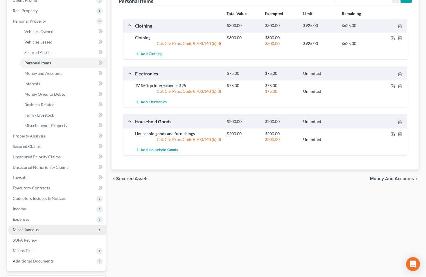
click at [386, 179] on span "Money and Accounts" at bounding box center [392, 179] width 44 height 5
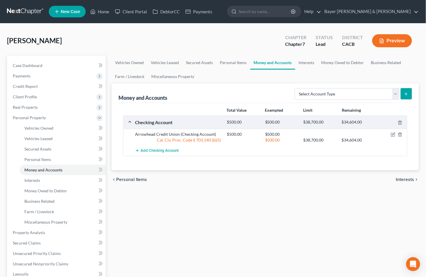
click at [406, 178] on span "Interests" at bounding box center [405, 179] width 18 height 5
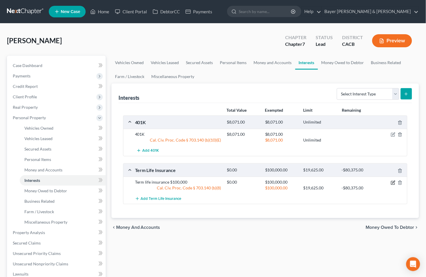
click at [392, 182] on icon "button" at bounding box center [393, 183] width 5 height 5
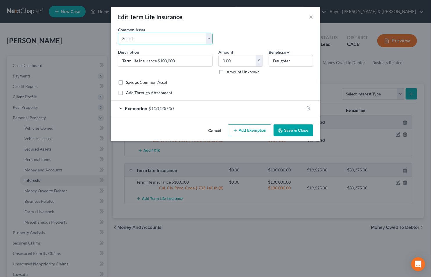
click at [206, 39] on select "Select Group life insurance" at bounding box center [165, 39] width 95 height 12
click at [201, 38] on select "Select Group life insurance" at bounding box center [165, 39] width 95 height 12
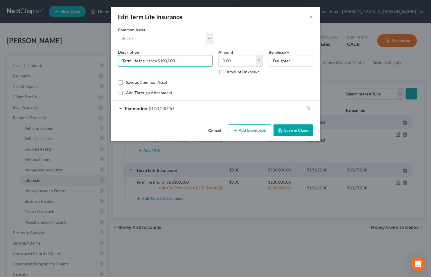
drag, startPoint x: 179, startPoint y: 61, endPoint x: 115, endPoint y: 54, distance: 64.6
click at [115, 54] on div "Description * Term life insurance $100,000" at bounding box center [165, 62] width 100 height 26
type input "Interest in $100,000 group life insurance through employer. No cash surrender v…"
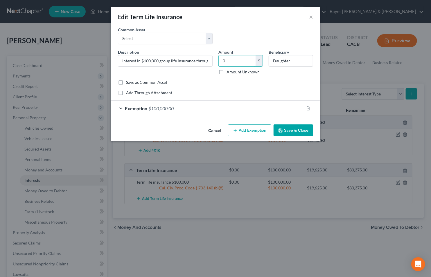
type input "0"
click at [120, 110] on div "Exemption $100,000.00" at bounding box center [207, 108] width 193 height 15
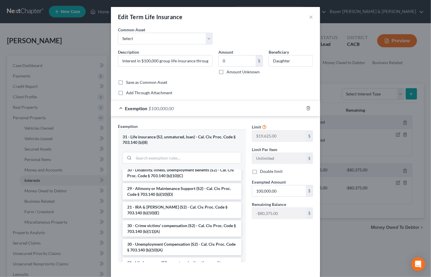
scroll to position [161, 0]
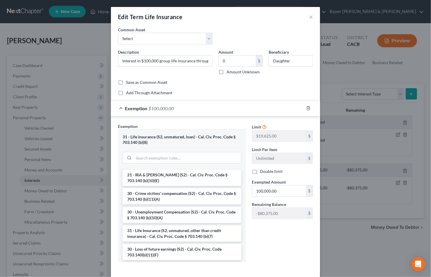
drag, startPoint x: 166, startPoint y: 237, endPoint x: 165, endPoint y: 231, distance: 6.5
click at [165, 237] on li "31 - Life Insurance (S2, unmatured, other than credit insurance) - Cal. Civ. Pr…" at bounding box center [182, 234] width 119 height 16
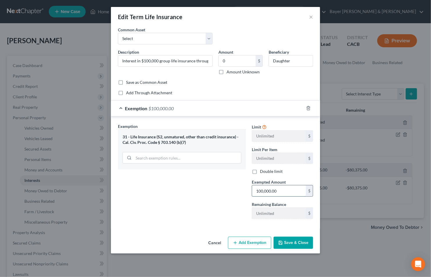
click at [278, 190] on input "100,000.00" at bounding box center [279, 191] width 54 height 11
type input "0"
click at [298, 243] on button "Save & Close" at bounding box center [292, 243] width 39 height 12
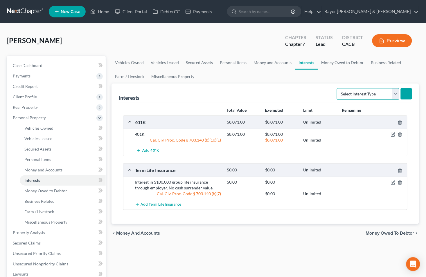
click at [395, 93] on select "Select Interest Type 401K Annuity Bond Education IRA Government Bond Government…" at bounding box center [368, 94] width 62 height 12
select select "term_life_insurance"
click at [338, 88] on select "Select Interest Type 401K Annuity Bond Education IRA Government Bond Government…" at bounding box center [368, 94] width 62 height 12
click at [406, 94] on icon "submit" at bounding box center [406, 94] width 5 height 5
click at [406, 95] on line "submit" at bounding box center [406, 94] width 0 height 3
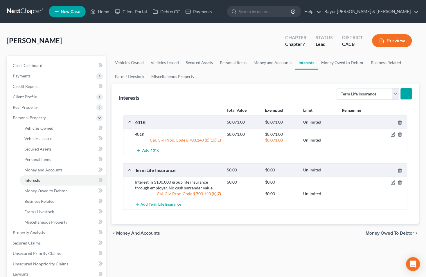
click at [145, 203] on span "Add Term Life Insurance" at bounding box center [161, 204] width 41 height 5
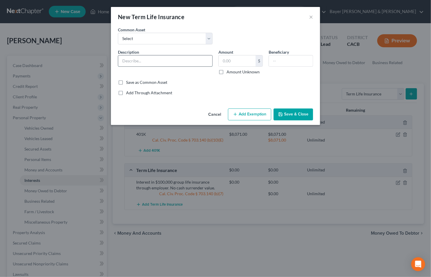
click at [164, 56] on input "text" at bounding box center [165, 60] width 94 height 11
type input "Interest in $________ life insurance policy with Primerica"
click at [245, 62] on input "text" at bounding box center [237, 60] width 37 height 11
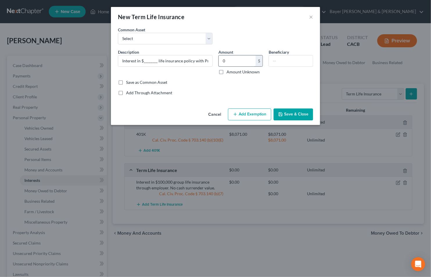
type input "0"
click at [245, 112] on button "Add Exemption" at bounding box center [249, 115] width 43 height 12
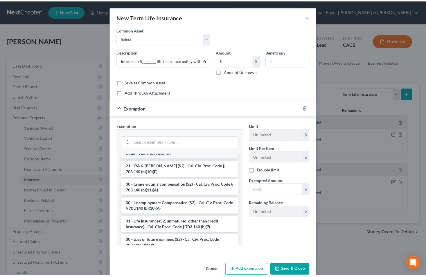
scroll to position [161, 0]
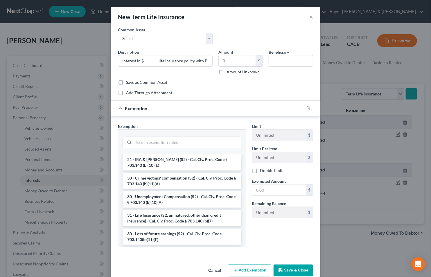
click at [217, 270] on button "Cancel" at bounding box center [215, 271] width 22 height 12
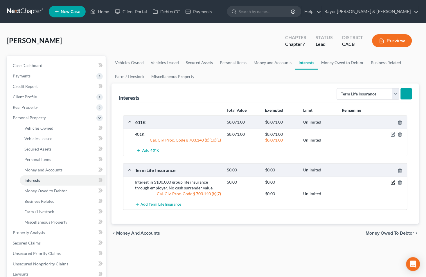
click at [391, 183] on icon "button" at bounding box center [393, 183] width 5 height 5
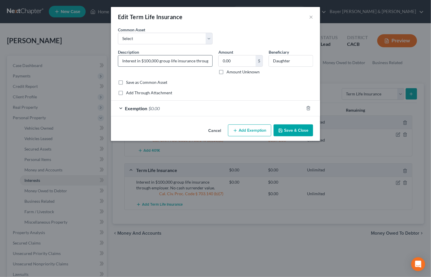
drag, startPoint x: 159, startPoint y: 60, endPoint x: 141, endPoint y: 60, distance: 17.7
click at [141, 60] on input "Interest in $100,000 group life insurance through employer. No cash surrender v…" at bounding box center [165, 60] width 94 height 11
click at [200, 63] on input "Interest in group life insurance through employer. No cash surrender value." at bounding box center [165, 60] width 94 height 11
type input "Interest in group life insurance through employer. No cash surrender value."
click at [290, 130] on button "Save & Close" at bounding box center [292, 131] width 39 height 12
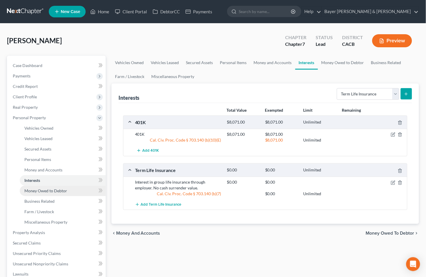
click at [51, 191] on span "Money Owed to Debtor" at bounding box center [45, 190] width 43 height 5
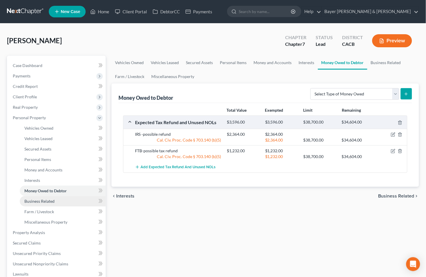
click at [49, 204] on link "Business Related" at bounding box center [63, 201] width 86 height 10
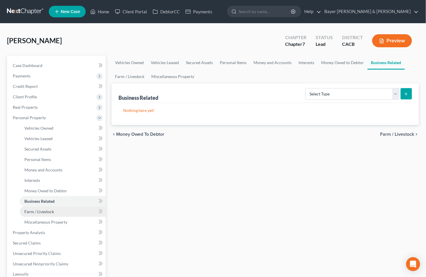
click at [52, 209] on span "Farm / Livestock" at bounding box center [39, 211] width 30 height 5
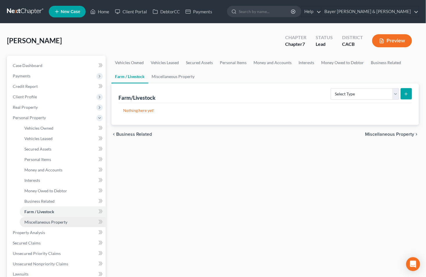
click at [57, 223] on span "Miscellaneous Property" at bounding box center [45, 222] width 43 height 5
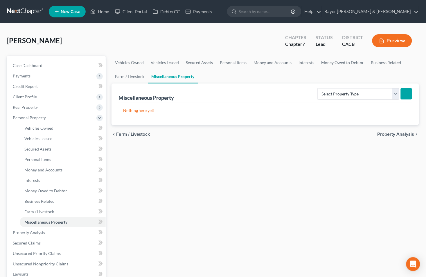
click at [386, 131] on div "chevron_left Farm / Livestock Property Analysis chevron_right" at bounding box center [264, 134] width 307 height 19
click at [388, 134] on span "Property Analysis" at bounding box center [395, 134] width 37 height 5
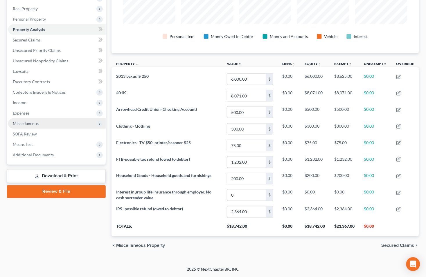
click at [391, 244] on span "Secured Claims" at bounding box center [397, 246] width 33 height 5
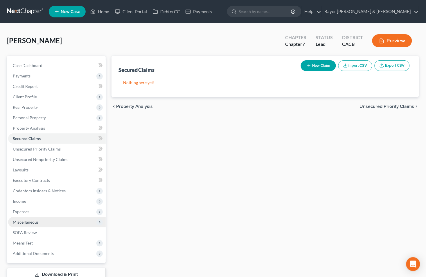
click at [368, 105] on span "Unsecured Priority Claims" at bounding box center [387, 106] width 55 height 5
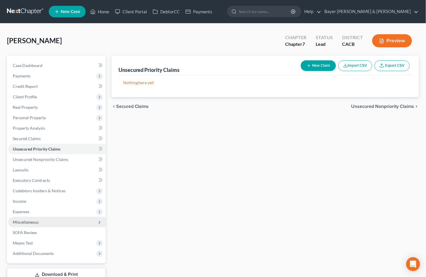
click at [368, 105] on span "Unsecured Nonpriority Claims" at bounding box center [382, 106] width 63 height 5
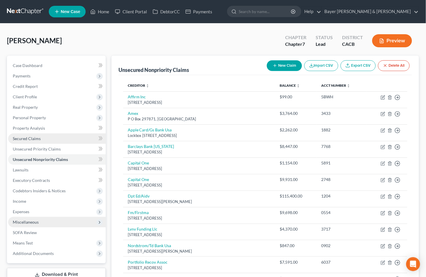
click at [48, 140] on link "Secured Claims" at bounding box center [57, 139] width 98 height 10
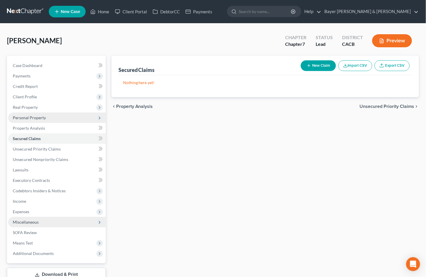
click at [38, 117] on span "Personal Property" at bounding box center [29, 117] width 33 height 5
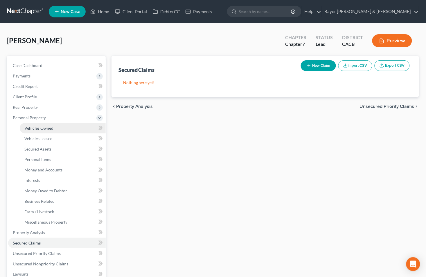
click at [48, 128] on span "Vehicles Owned" at bounding box center [38, 128] width 29 height 5
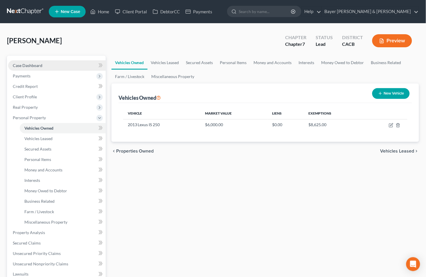
click at [43, 64] on link "Case Dashboard" at bounding box center [57, 65] width 98 height 10
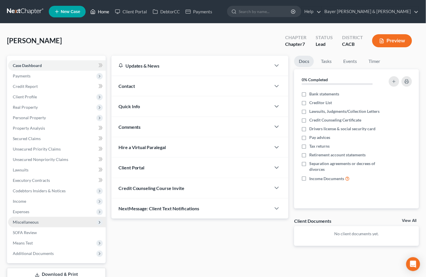
click at [103, 7] on link "Home" at bounding box center [99, 11] width 25 height 10
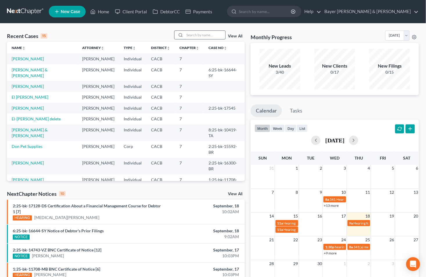
click at [201, 36] on input "search" at bounding box center [205, 35] width 41 height 8
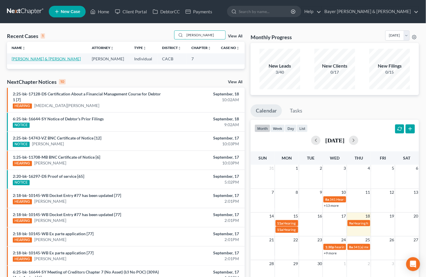
type input "purce"
click at [47, 57] on link "Purcell, Timothy & Krystle" at bounding box center [46, 58] width 69 height 5
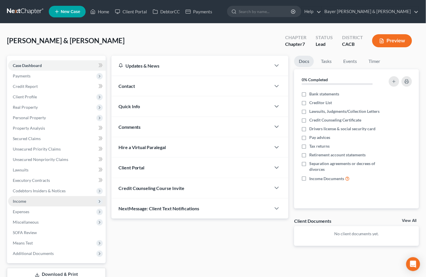
click at [28, 201] on span "Income" at bounding box center [57, 201] width 98 height 10
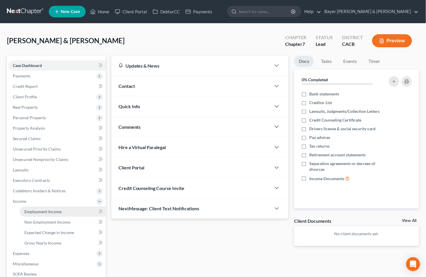
click at [40, 211] on span "Employment Income" at bounding box center [42, 211] width 37 height 5
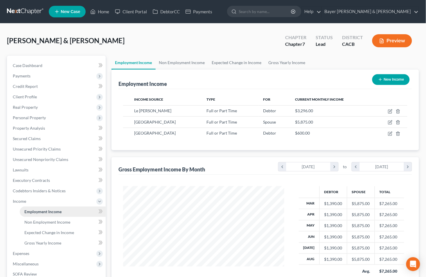
scroll to position [104, 173]
click at [49, 241] on span "Gross Yearly Income" at bounding box center [42, 243] width 37 height 5
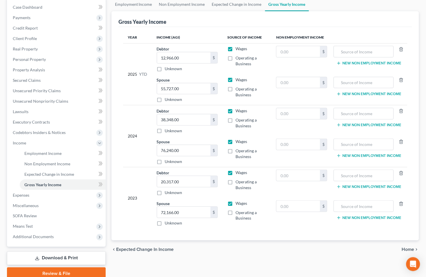
scroll to position [64, 0]
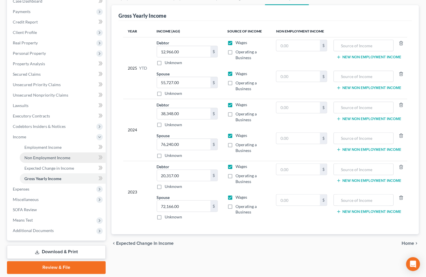
click at [38, 158] on span "Non Employment Income" at bounding box center [47, 157] width 46 height 5
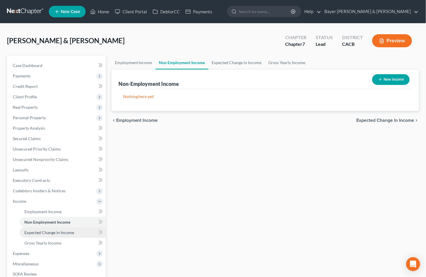
click at [59, 234] on span "Expected Change in Income" at bounding box center [49, 232] width 50 height 5
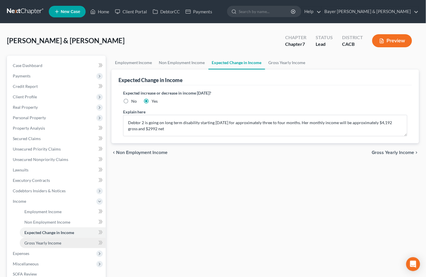
click at [39, 241] on span "Gross Yearly Income" at bounding box center [42, 243] width 37 height 5
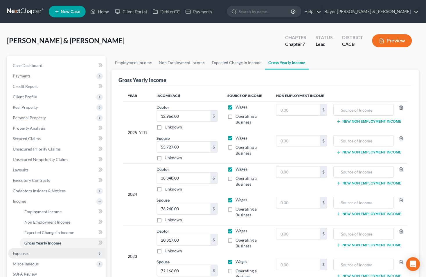
click at [38, 253] on span "Expenses" at bounding box center [57, 254] width 98 height 10
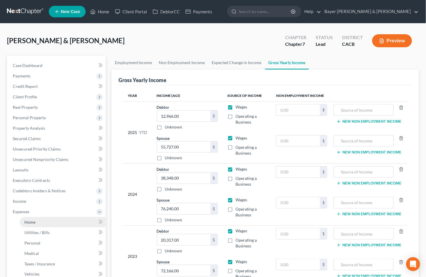
click at [39, 222] on link "Home" at bounding box center [63, 222] width 86 height 10
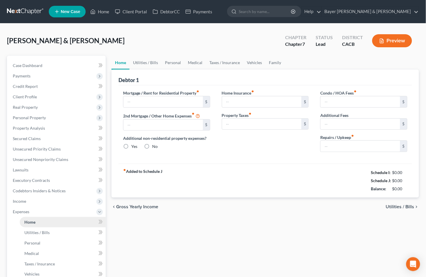
type input "1,900.00"
type input "0.00"
radio input "true"
type input "0.00"
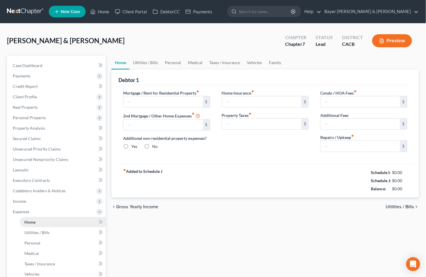
type input "0.00"
type input "100.00"
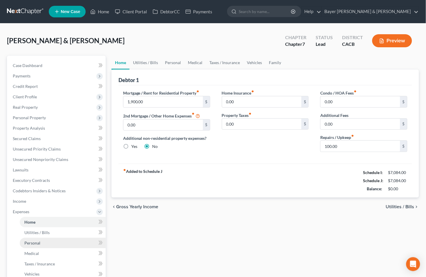
click at [46, 243] on link "Personal" at bounding box center [63, 243] width 86 height 10
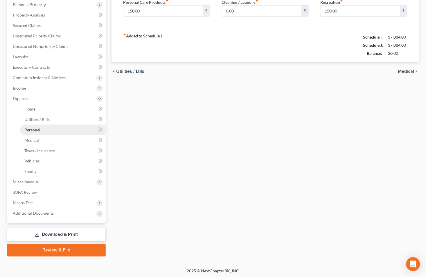
scroll to position [114, 0]
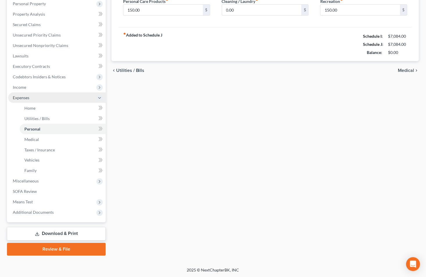
click at [97, 98] on icon at bounding box center [99, 98] width 5 height 5
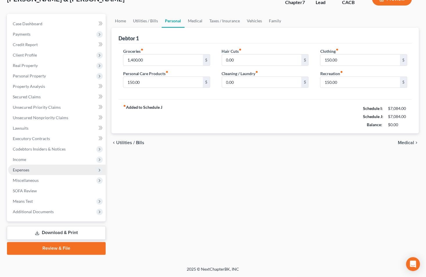
scroll to position [41, 0]
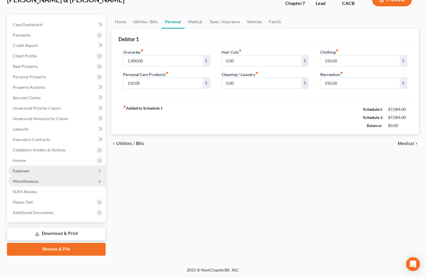
click at [27, 179] on span "Miscellaneous" at bounding box center [26, 181] width 26 height 5
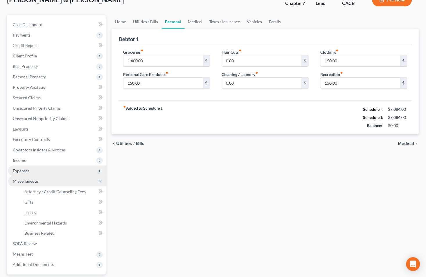
scroll to position [93, 0]
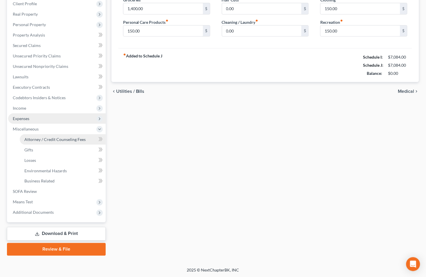
click at [52, 138] on span "Attorney / Credit Counseling Fees" at bounding box center [54, 139] width 61 height 5
select select "2"
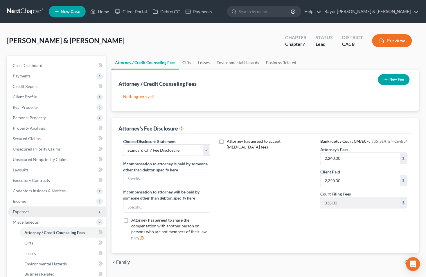
click at [392, 77] on button "New Fee" at bounding box center [394, 79] width 32 height 11
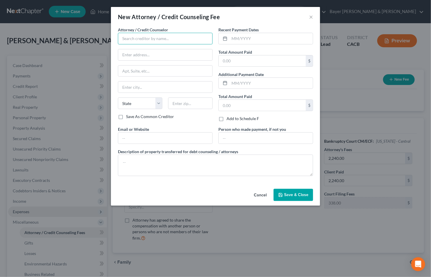
click at [182, 37] on input "text" at bounding box center [165, 39] width 95 height 12
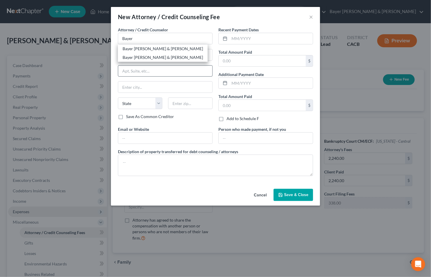
drag, startPoint x: 123, startPoint y: 59, endPoint x: 123, endPoint y: 72, distance: 13.1
click at [123, 59] on div "Bayer Wishman & Leotta" at bounding box center [163, 58] width 80 height 6
type input "Bayer Wishman & Leotta"
type input "1055 Wilshire Blvd"
type input "Suite 1900"
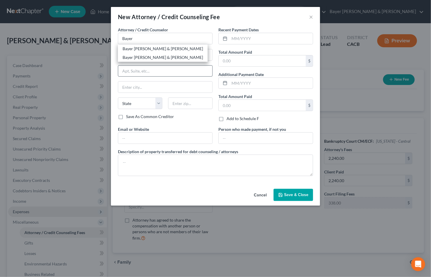
type input "Los Angeles"
select select "4"
type input "90017"
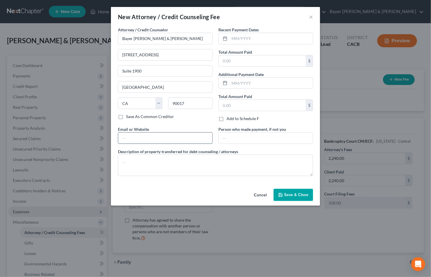
click at [136, 135] on input "text" at bounding box center [165, 138] width 94 height 11
type input "jeffwishman@bayerwishman.com"
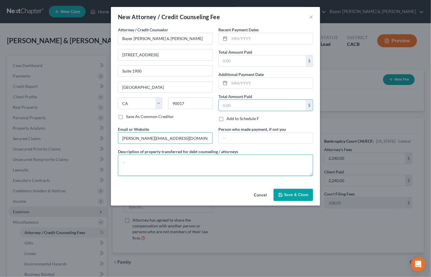
click at [157, 161] on textarea at bounding box center [215, 165] width 195 height 21
type textarea "$2,240 attorney fees plus filing fee."
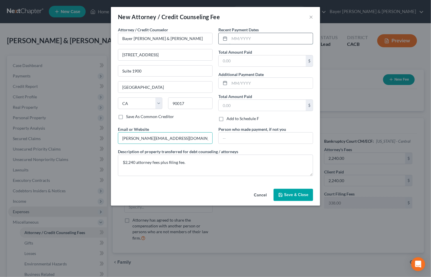
click at [271, 35] on input "text" at bounding box center [270, 38] width 83 height 11
type input "6/20/25, 8/18/25,"
click at [289, 195] on span "Save & Close" at bounding box center [296, 194] width 24 height 5
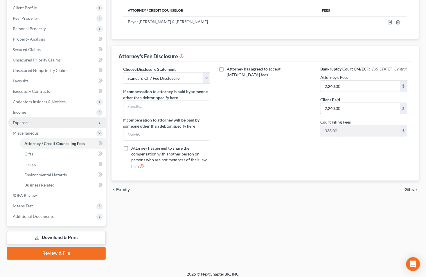
scroll to position [93, 0]
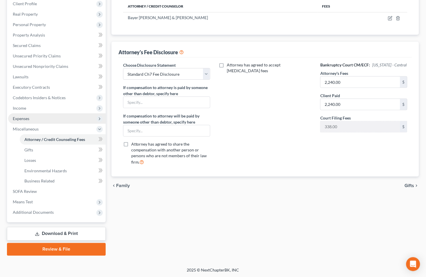
click at [408, 186] on span "Gifts" at bounding box center [410, 186] width 10 height 5
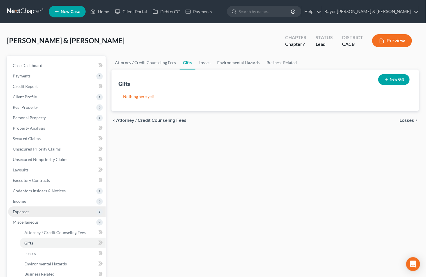
click at [404, 121] on span "Losses" at bounding box center [407, 120] width 15 height 5
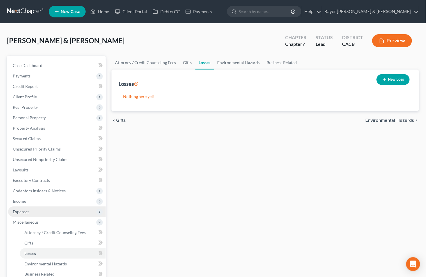
click at [403, 118] on span "Environmental Hazards" at bounding box center [390, 120] width 49 height 5
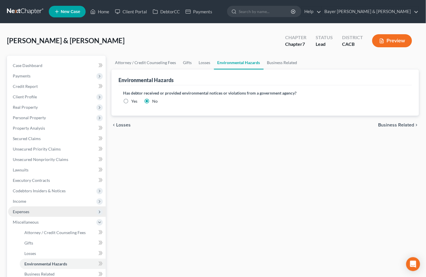
click at [401, 126] on span "Business Related" at bounding box center [396, 125] width 36 height 5
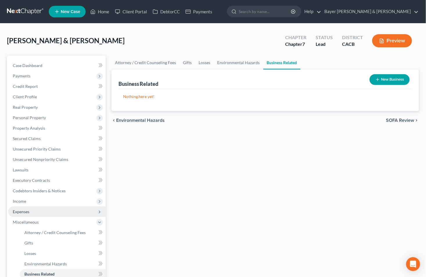
click at [395, 118] on span "SOFA Review" at bounding box center [400, 120] width 28 height 5
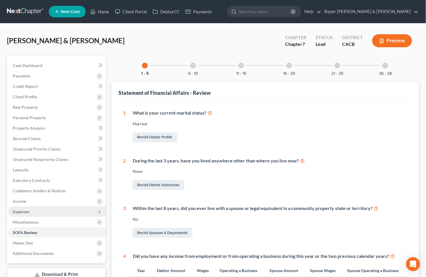
click at [386, 66] on div at bounding box center [385, 66] width 6 height 6
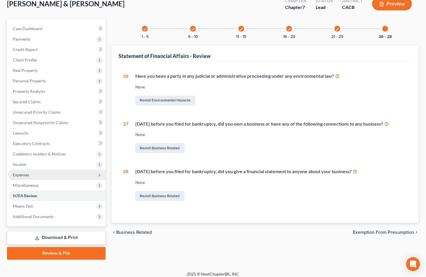
scroll to position [41, 0]
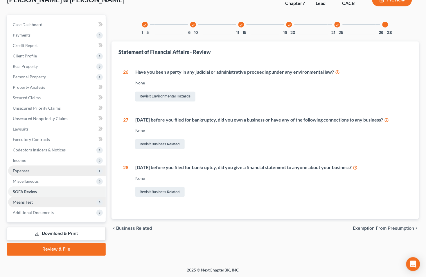
click at [41, 198] on span "Means Test" at bounding box center [57, 202] width 98 height 10
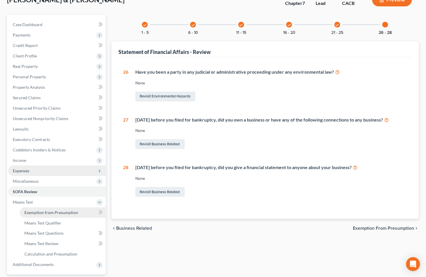
click at [39, 210] on span "Exemption from Presumption" at bounding box center [51, 212] width 54 height 5
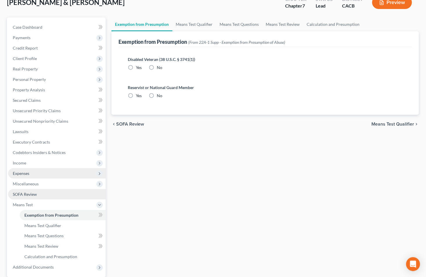
radio input "true"
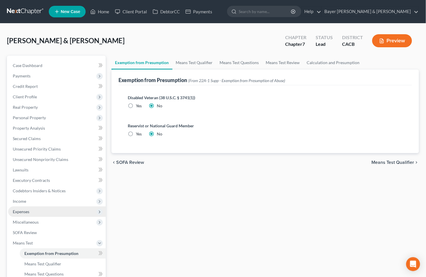
click at [384, 163] on span "Means Test Qualifier" at bounding box center [393, 162] width 43 height 5
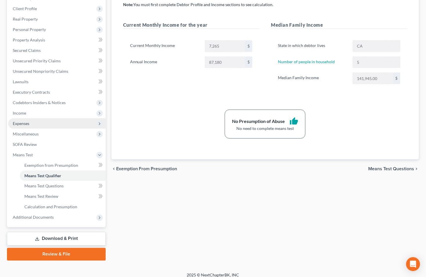
scroll to position [93, 0]
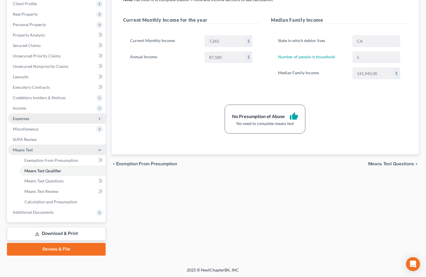
click at [99, 151] on icon at bounding box center [99, 150] width 5 height 5
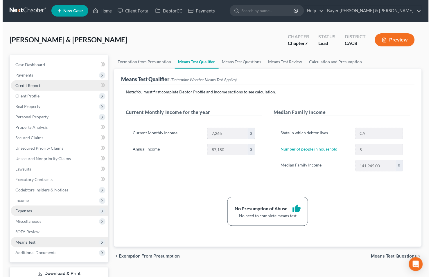
scroll to position [0, 0]
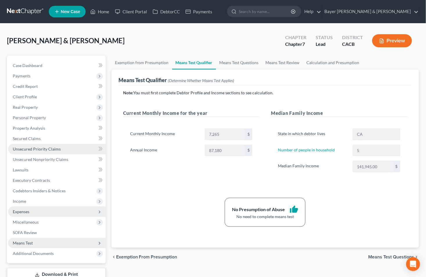
click at [59, 149] on span "Unsecured Priority Claims" at bounding box center [37, 149] width 48 height 5
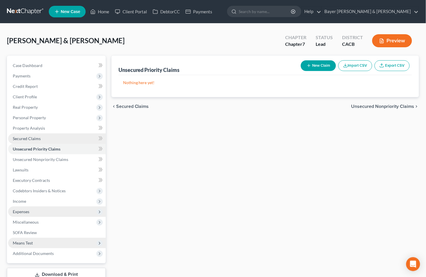
click at [53, 137] on link "Secured Claims" at bounding box center [57, 139] width 98 height 10
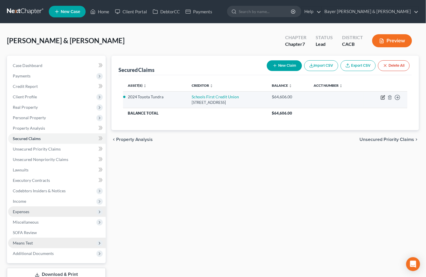
click at [382, 97] on icon "button" at bounding box center [383, 97] width 5 height 5
select select "4"
select select "2"
select select "0"
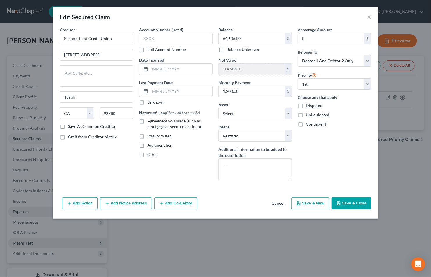
click at [147, 121] on label "Agreement you made (such as mortgage or secured car loan)" at bounding box center [179, 124] width 65 height 12
click at [150, 121] on input "Agreement you made (such as mortgage or secured car loan)" at bounding box center [152, 120] width 4 height 4
checkbox input "true"
click at [171, 71] on input "text" at bounding box center [181, 69] width 62 height 11
type input "10-09-2023"
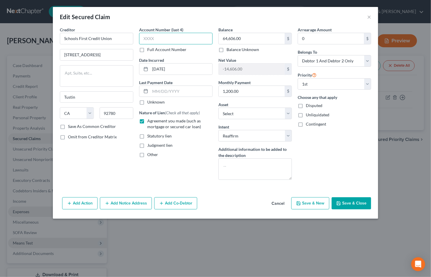
click at [150, 35] on input "text" at bounding box center [175, 39] width 73 height 12
type input "0004"
click at [338, 202] on icon "button" at bounding box center [338, 203] width 3 height 3
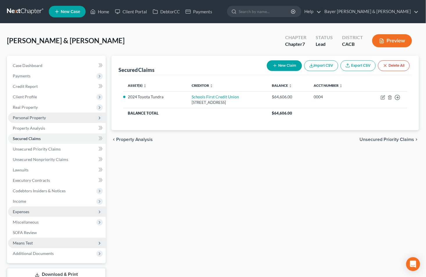
click at [27, 117] on span "Personal Property" at bounding box center [29, 117] width 33 height 5
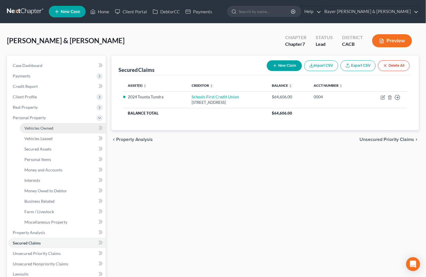
click at [51, 129] on span "Vehicles Owned" at bounding box center [38, 128] width 29 height 5
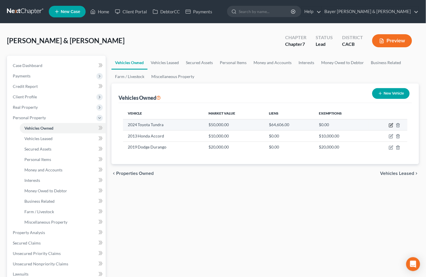
click at [390, 124] on icon "button" at bounding box center [390, 125] width 3 height 3
select select "0"
select select "2"
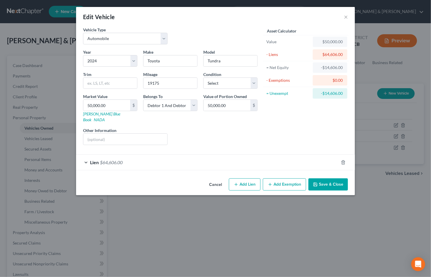
click at [85, 156] on div "Lien $64,606.00" at bounding box center [207, 162] width 262 height 15
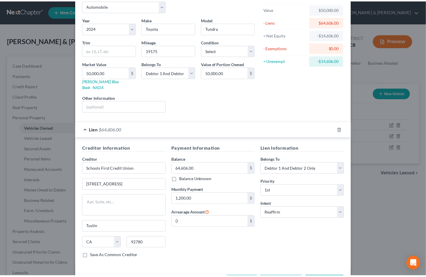
scroll to position [51, 0]
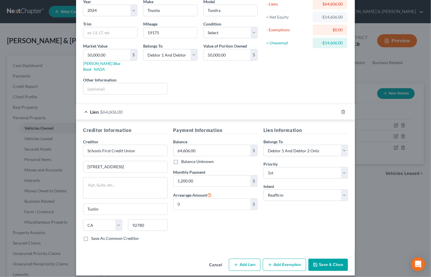
click at [318, 260] on button "Save & Close" at bounding box center [327, 265] width 39 height 12
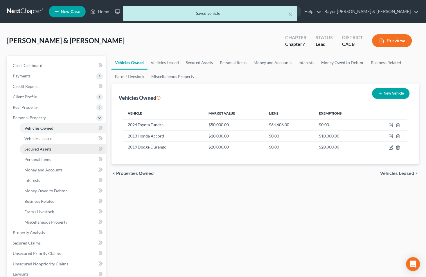
drag, startPoint x: 98, startPoint y: 119, endPoint x: 57, endPoint y: 144, distance: 47.5
click at [98, 119] on icon at bounding box center [99, 118] width 5 height 5
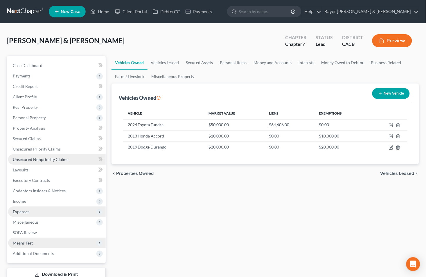
click at [35, 160] on span "Unsecured Nonpriority Claims" at bounding box center [40, 159] width 55 height 5
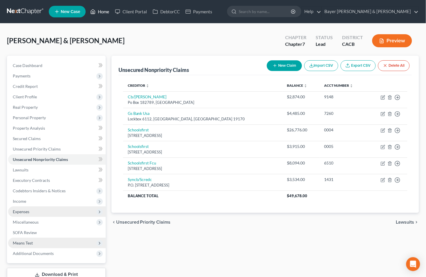
drag, startPoint x: 105, startPoint y: 11, endPoint x: 108, endPoint y: 10, distance: 3.5
click at [105, 11] on link "Home" at bounding box center [99, 11] width 25 height 10
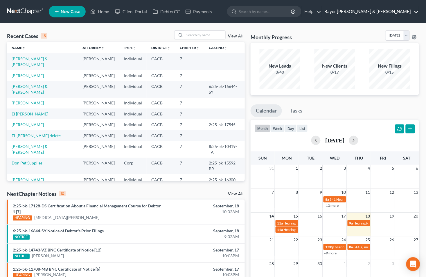
click at [415, 13] on link "Bayer Wishman & Leotta" at bounding box center [370, 11] width 97 height 10
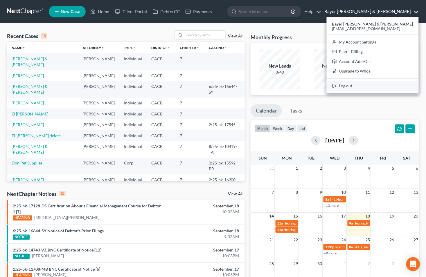
click at [361, 89] on link "Log out" at bounding box center [373, 86] width 92 height 10
